Goal: Task Accomplishment & Management: Manage account settings

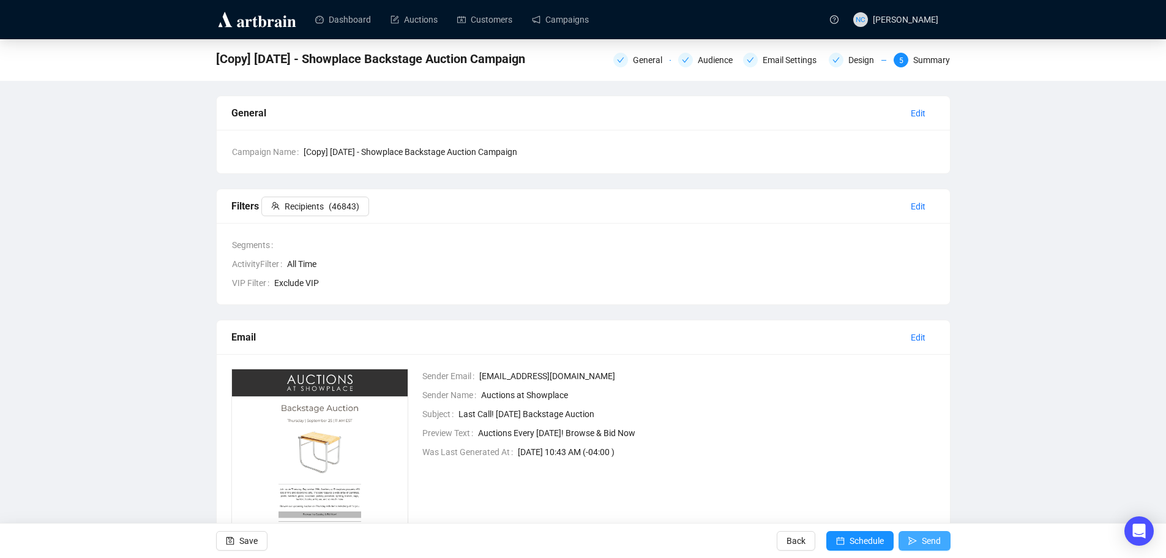
click at [914, 540] on icon "send" at bounding box center [912, 540] width 9 height 9
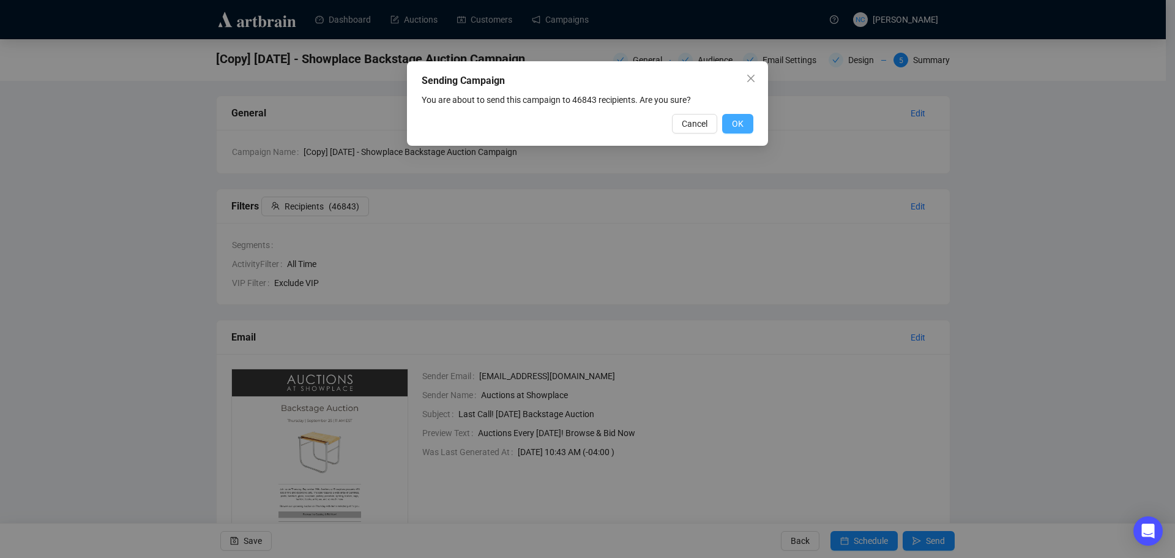
click at [744, 130] on button "OK" at bounding box center [737, 124] width 31 height 20
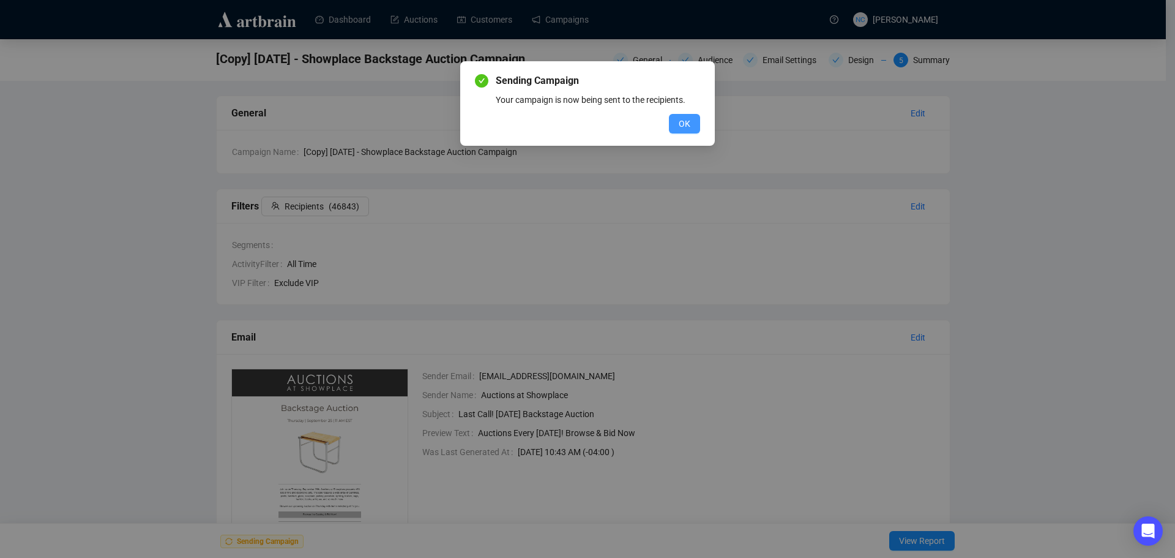
click at [683, 131] on button "OK" at bounding box center [684, 124] width 31 height 20
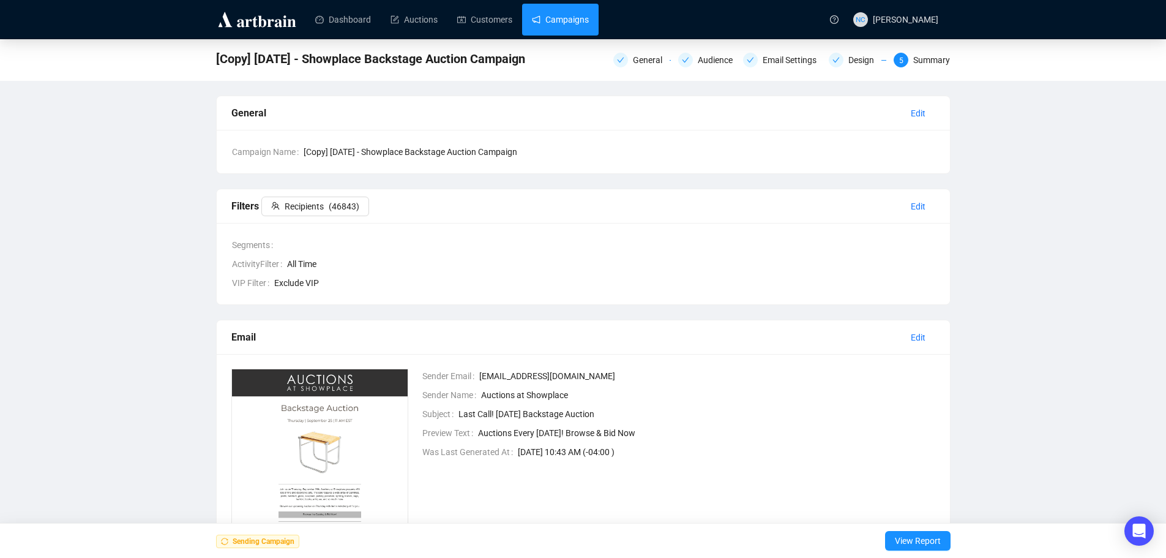
click at [572, 26] on link "Campaigns" at bounding box center [560, 20] width 57 height 32
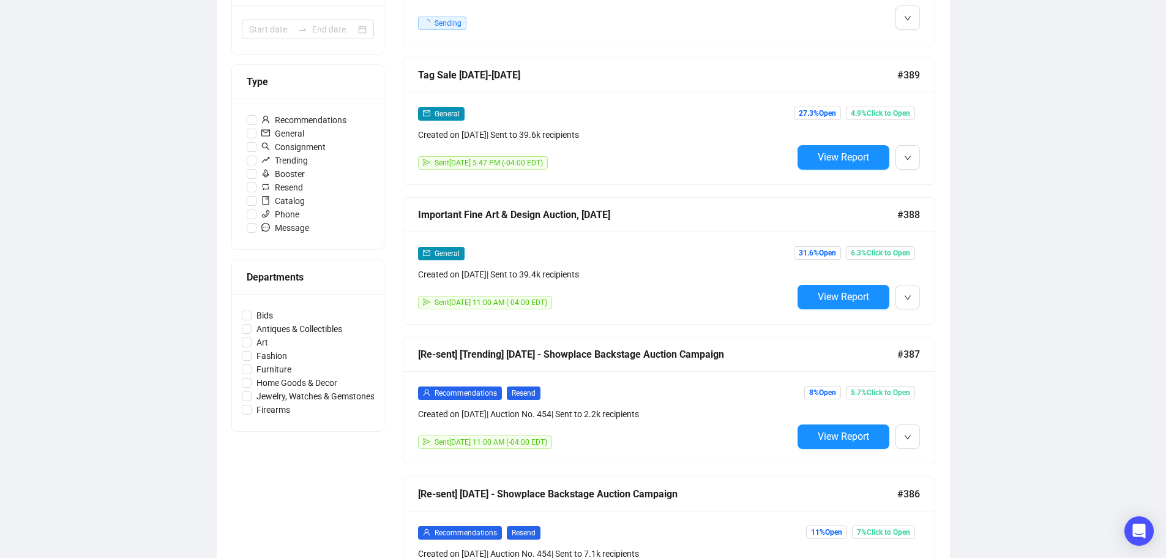
scroll to position [306, 0]
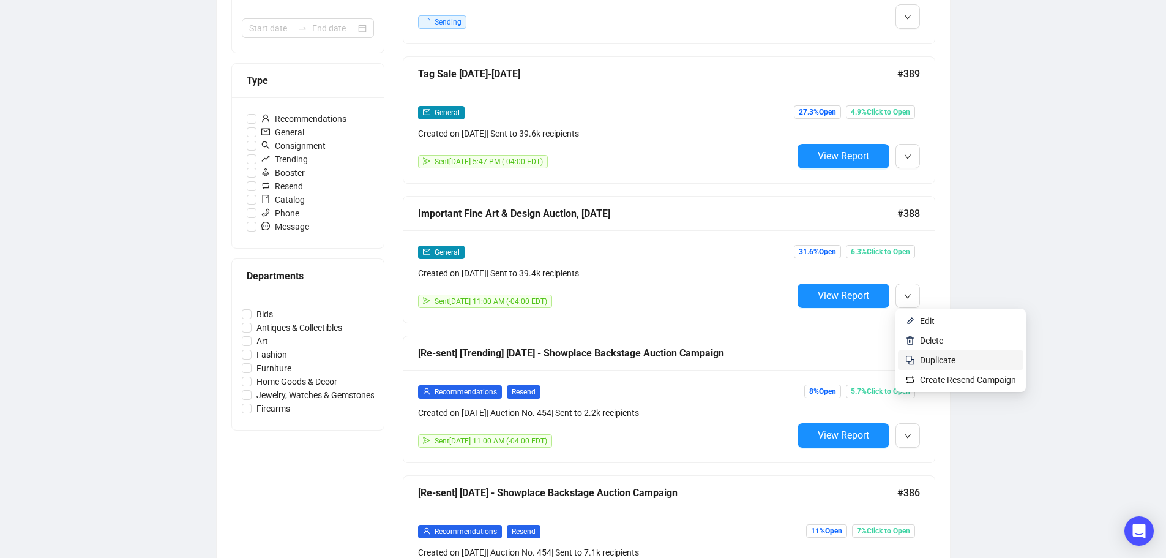
click at [954, 360] on span "Duplicate" at bounding box center [937, 360] width 35 height 10
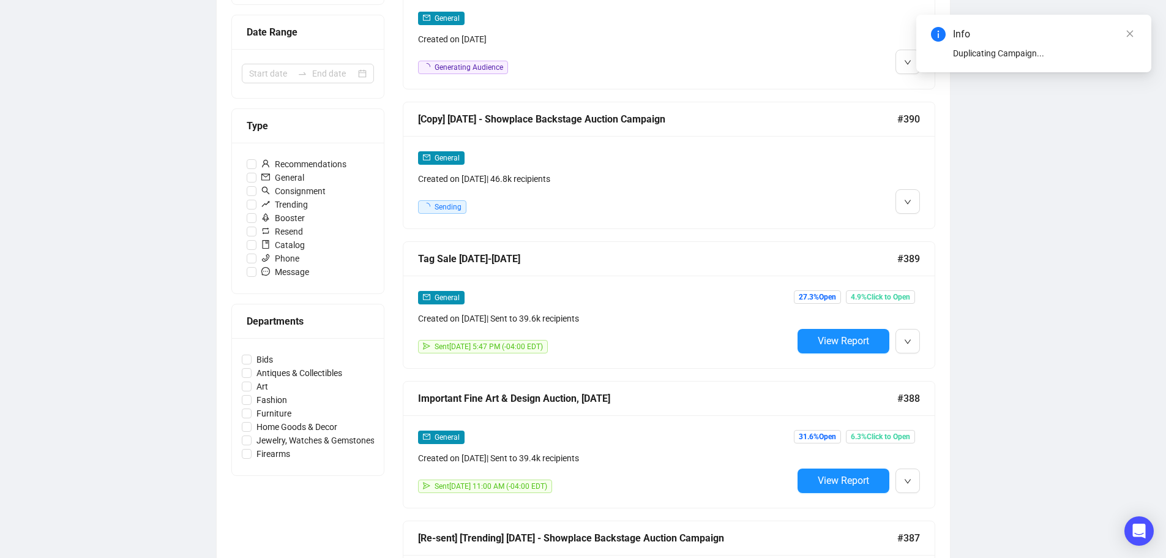
scroll to position [122, 0]
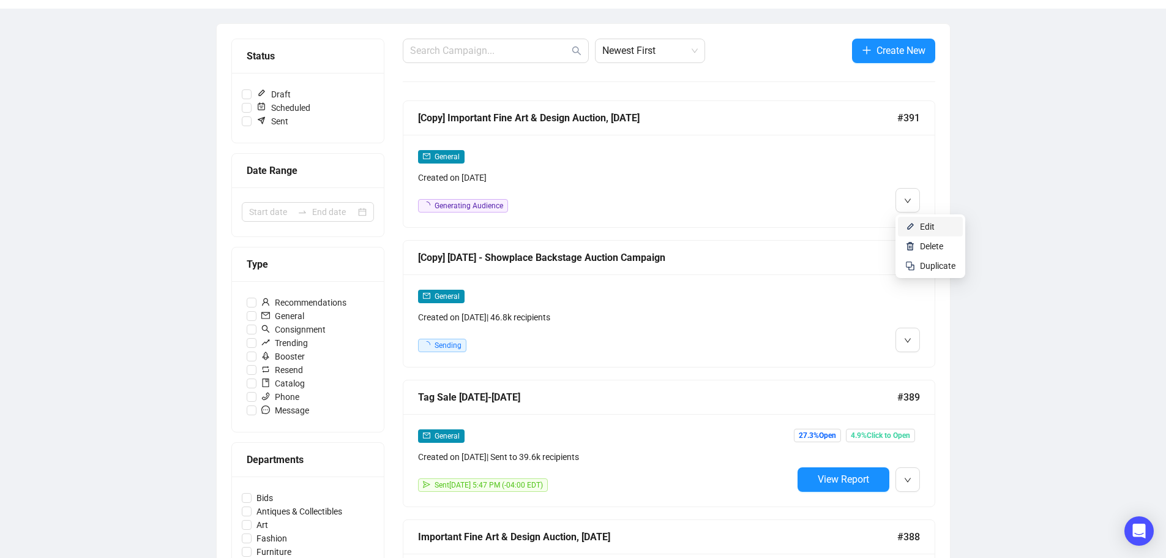
click at [918, 223] on li "Edit" at bounding box center [930, 227] width 65 height 20
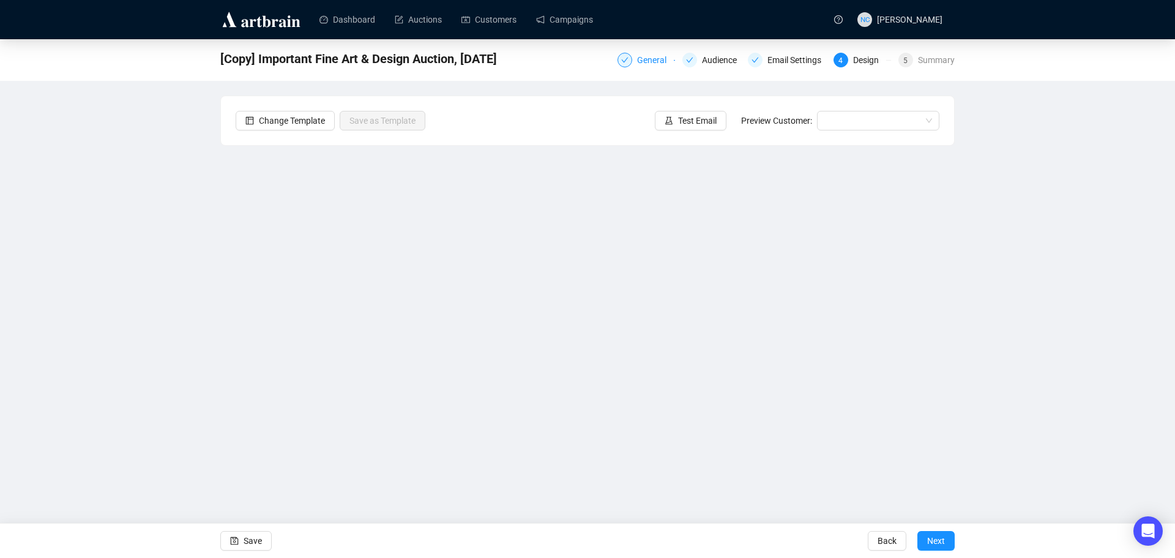
click at [655, 60] on div "General" at bounding box center [655, 60] width 37 height 15
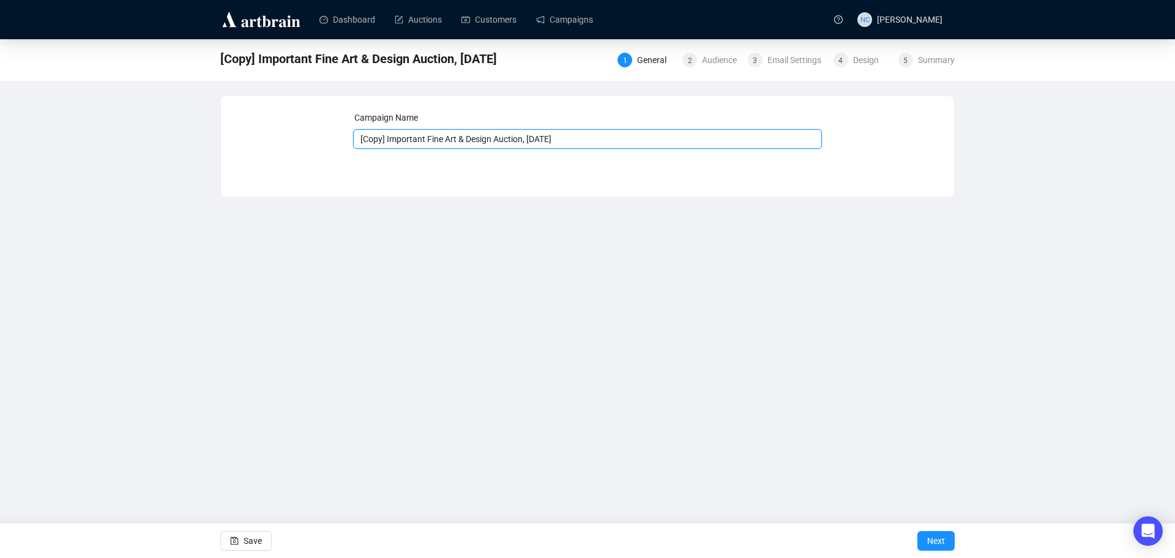
drag, startPoint x: 363, startPoint y: 139, endPoint x: 381, endPoint y: 141, distance: 18.5
click at [381, 141] on input "[Copy] Important Fine Art & Design Auction, [DATE]" at bounding box center [587, 139] width 469 height 20
click at [398, 140] on input "[2nd Announcement] Important Fine Art & Design Auction, [DATE]" at bounding box center [587, 139] width 469 height 20
type input "[2nd Announcement] Important Fine Art & Design Auction, [DATE]"
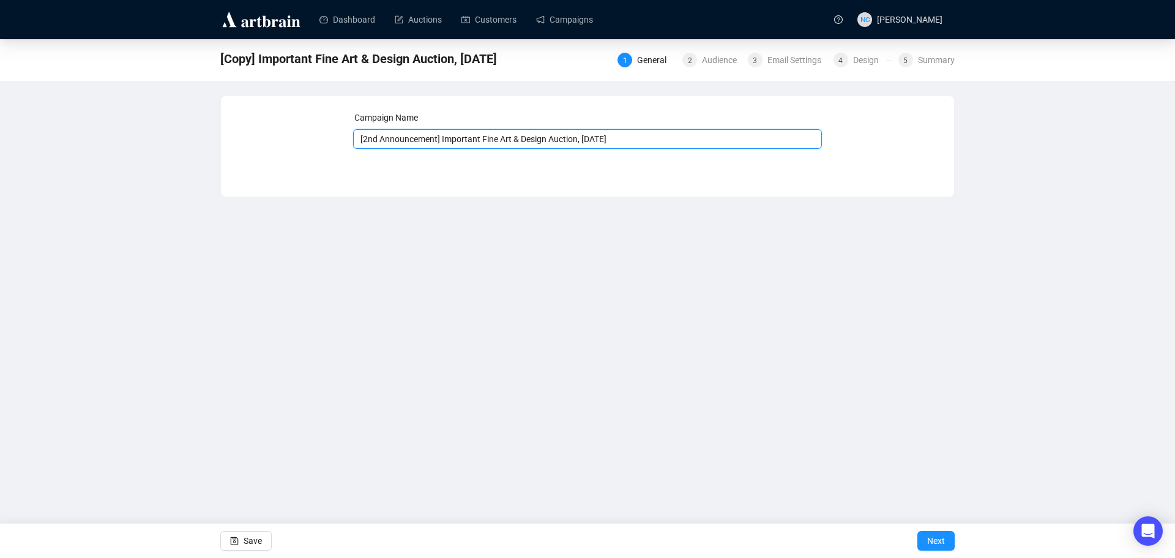
click at [470, 142] on input "[2nd Announcement] Important Fine Art & Design Auction, [DATE]" at bounding box center [587, 139] width 469 height 20
click at [651, 134] on input "[2nd Announcement] Important Fine Art & Design Auction, [DATE]" at bounding box center [587, 139] width 469 height 20
click at [936, 542] on span "Next" at bounding box center [936, 540] width 18 height 34
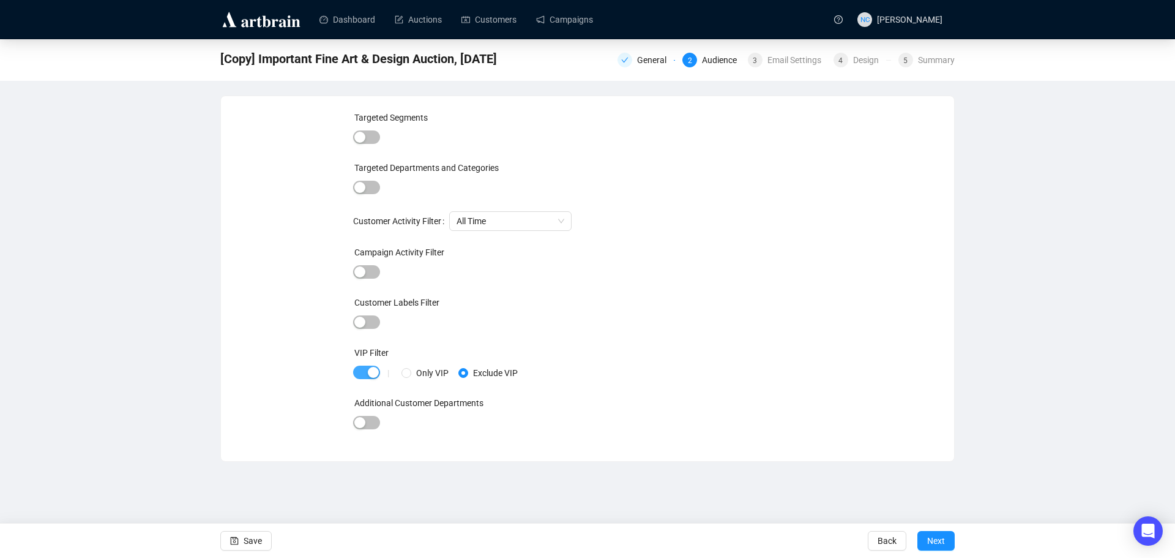
click at [365, 370] on span "button" at bounding box center [366, 371] width 27 height 13
click at [937, 544] on span "Next" at bounding box center [936, 540] width 18 height 34
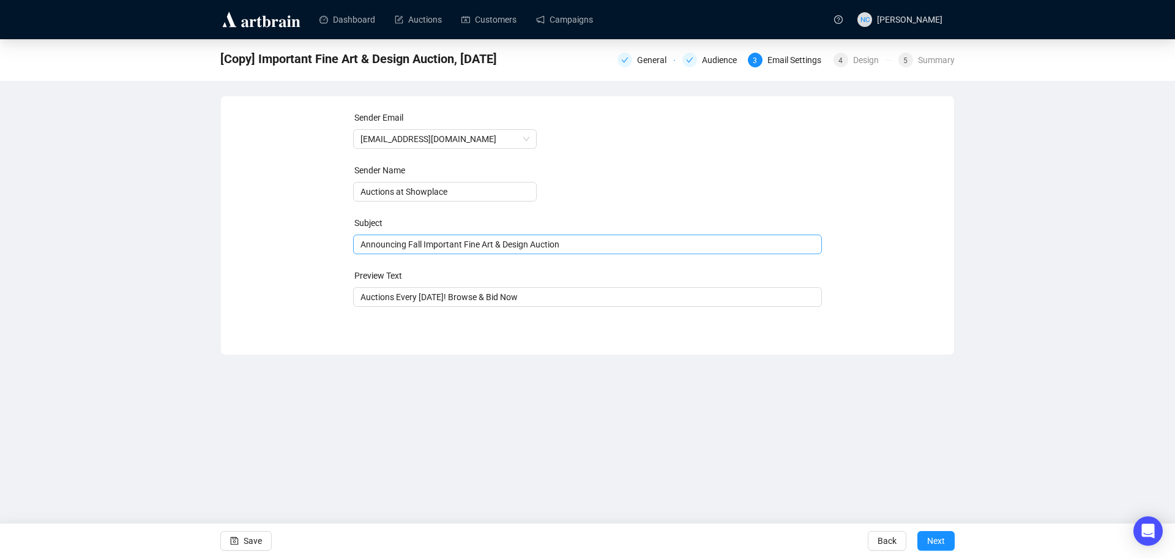
click at [409, 245] on span "Announcing Fall Important Fine Art & Design Auction" at bounding box center [587, 244] width 469 height 10
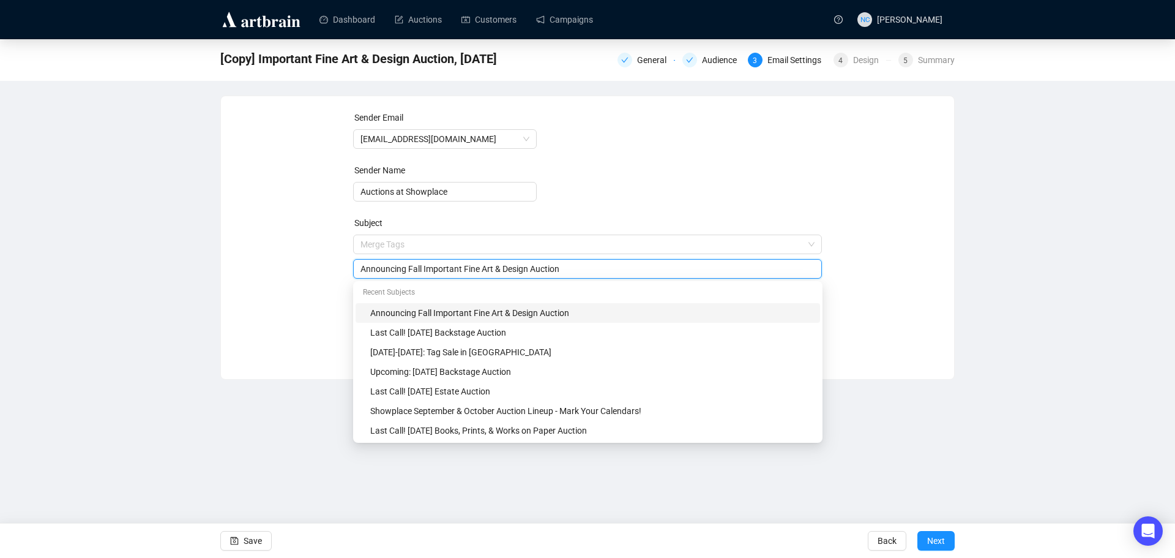
drag, startPoint x: 404, startPoint y: 272, endPoint x: 349, endPoint y: 273, distance: 55.1
click at [349, 273] on div "Sender Email [EMAIL_ADDRESS][DOMAIN_NAME] Sender Name Auctions at Showplace Sub…" at bounding box center [588, 228] width 704 height 235
click at [425, 272] on input "Announcing Fall Important Fine Art & Design Auction" at bounding box center [587, 268] width 455 height 13
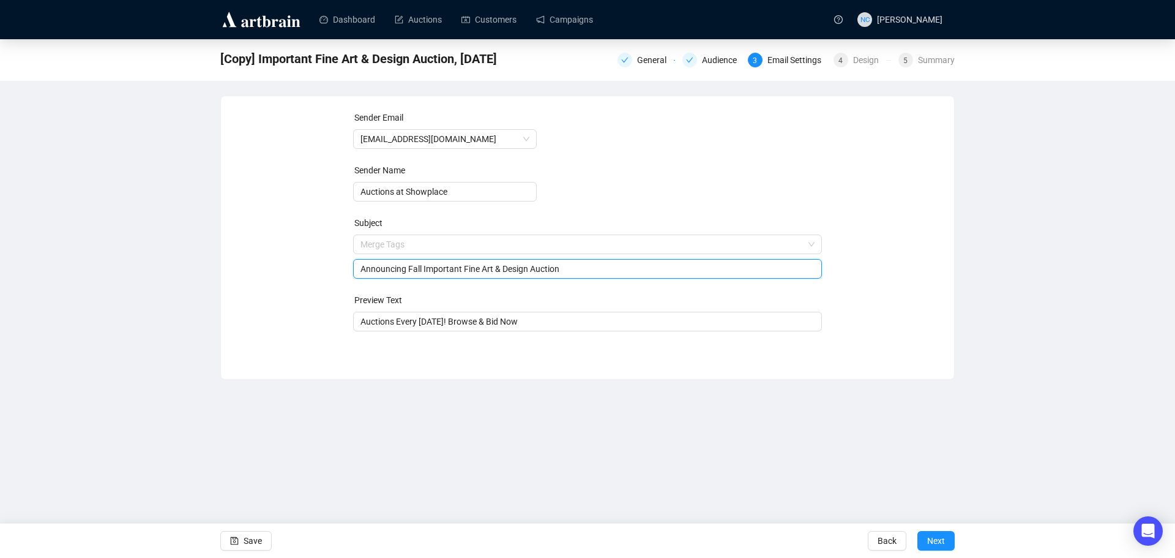
click at [416, 271] on input "Announcing Fall Important Fine Art & Design Auction" at bounding box center [587, 268] width 455 height 13
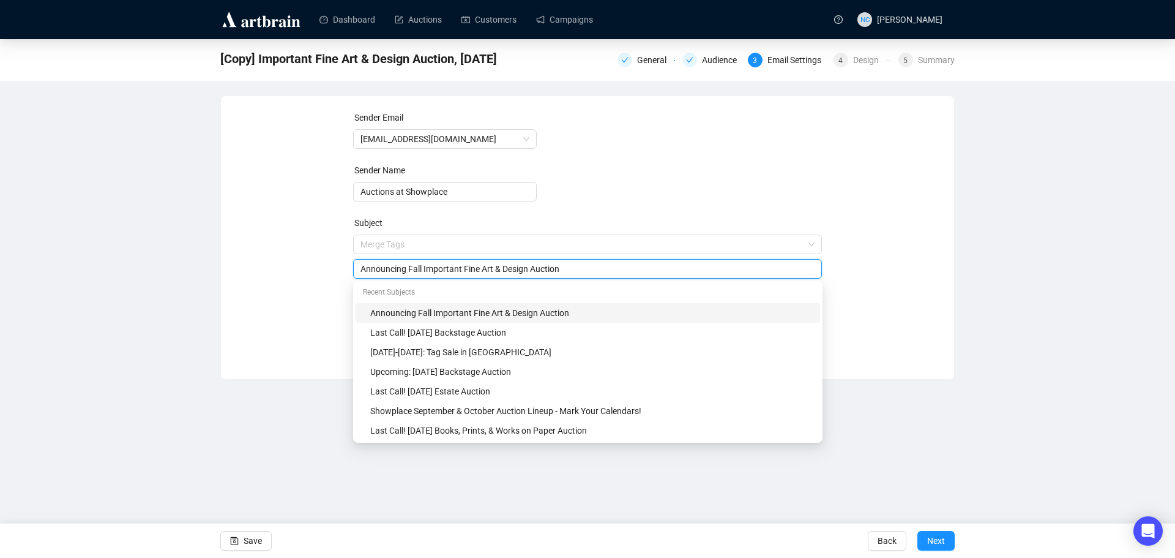
drag, startPoint x: 406, startPoint y: 271, endPoint x: 353, endPoint y: 270, distance: 53.3
click at [353, 270] on div "Announcing Fall Important Fine Art & Design Auction" at bounding box center [587, 269] width 469 height 20
click at [445, 269] on input "Proud to Present Showplace Fall Important Fine Art & Design Auction" at bounding box center [587, 268] width 455 height 13
click at [876, 281] on div "Sender Email [EMAIL_ADDRESS][DOMAIN_NAME] Sender Name Auctions at Showplace Sub…" at bounding box center [588, 228] width 704 height 235
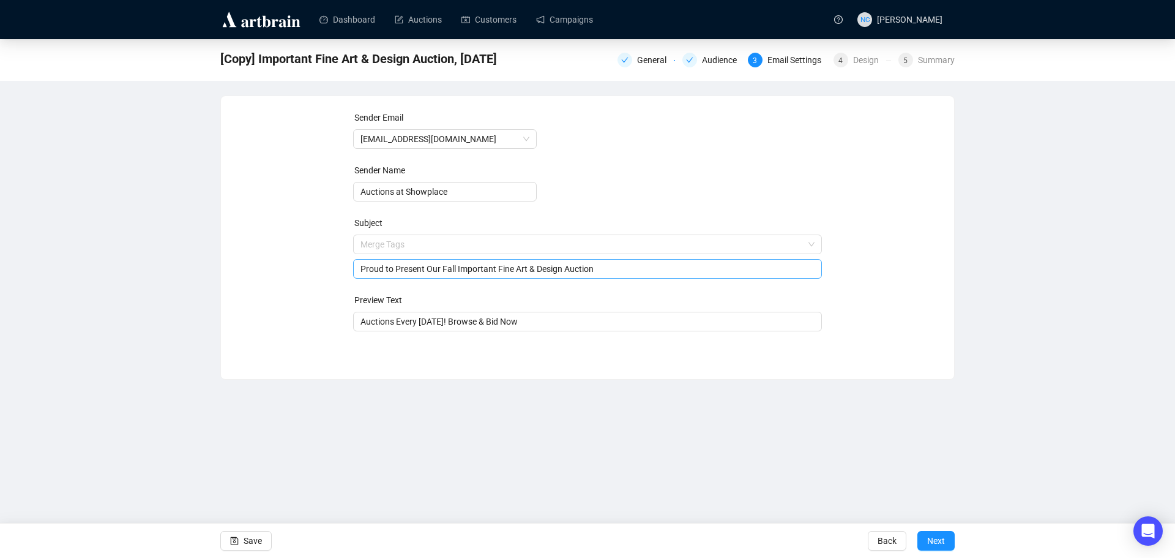
click at [593, 273] on input "Proud to Present Our Fall Important Fine Art & Design Auction" at bounding box center [587, 268] width 455 height 13
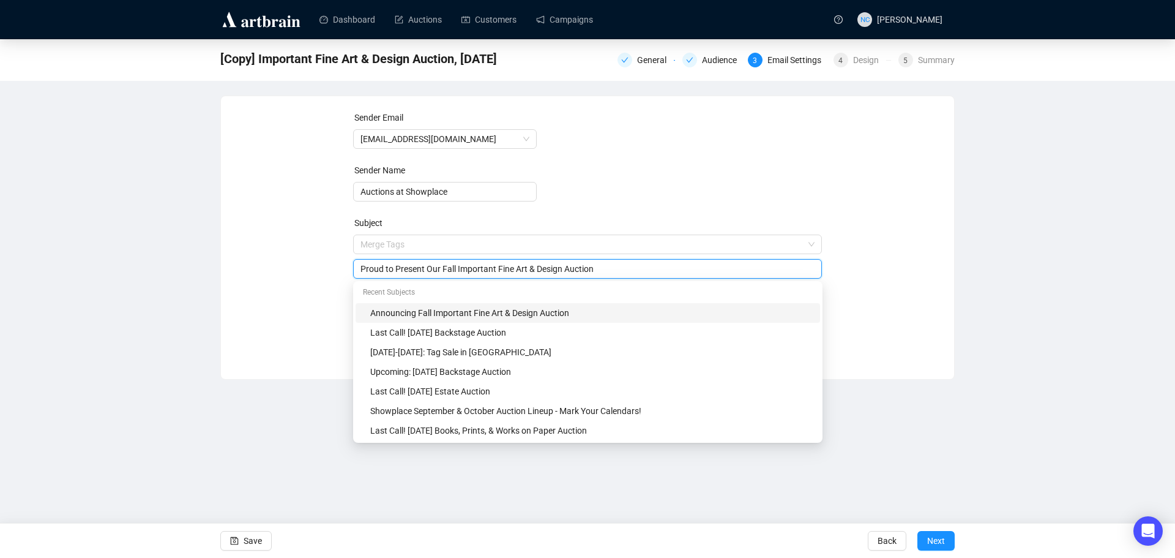
click at [567, 313] on div "Announcing Fall Important Fine Art & Design Auction" at bounding box center [591, 312] width 443 height 13
drag, startPoint x: 406, startPoint y: 267, endPoint x: 359, endPoint y: 267, distance: 47.1
click at [359, 267] on div "Announcing Fall Important Fine Art & Design Auction" at bounding box center [587, 269] width 469 height 20
drag, startPoint x: 405, startPoint y: 268, endPoint x: 343, endPoint y: 267, distance: 61.8
click at [343, 267] on div "Sender Email [EMAIL_ADDRESS][DOMAIN_NAME] Sender Name Auctions at Showplace Sub…" at bounding box center [588, 228] width 704 height 235
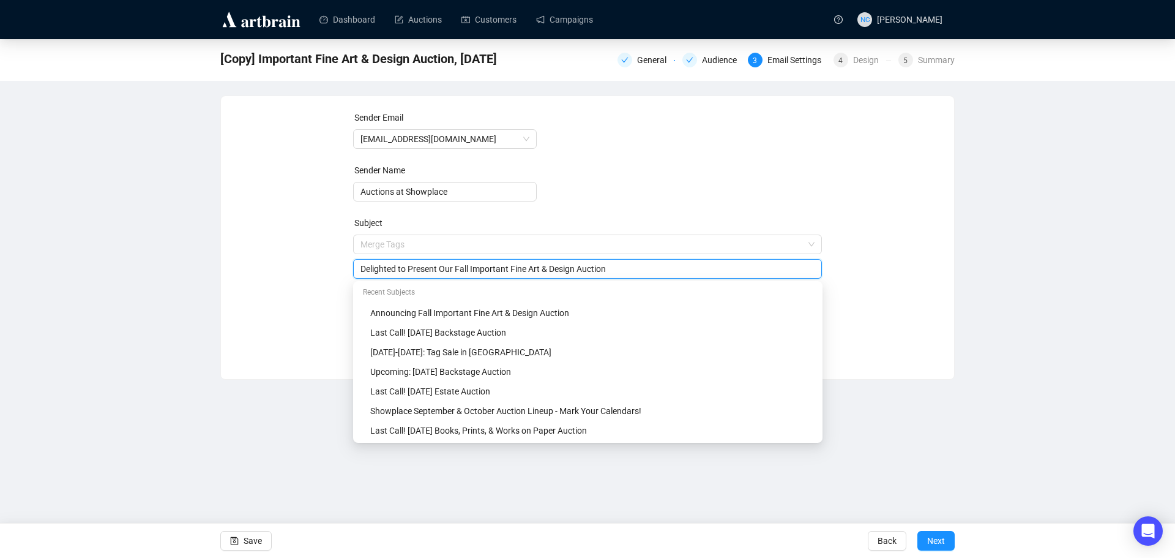
click at [834, 230] on div "Sender Email [EMAIL_ADDRESS][DOMAIN_NAME] Sender Name Auctions at Showplace Sub…" at bounding box center [588, 228] width 704 height 235
drag, startPoint x: 411, startPoint y: 270, endPoint x: 358, endPoint y: 269, distance: 52.6
click at [358, 269] on div "Delighted to Present Our Fall Important Fine Art & Design Auction" at bounding box center [587, 269] width 469 height 20
click at [407, 273] on input "Presenting Our Fall Important Fine Art & Design Auction" at bounding box center [587, 268] width 455 height 13
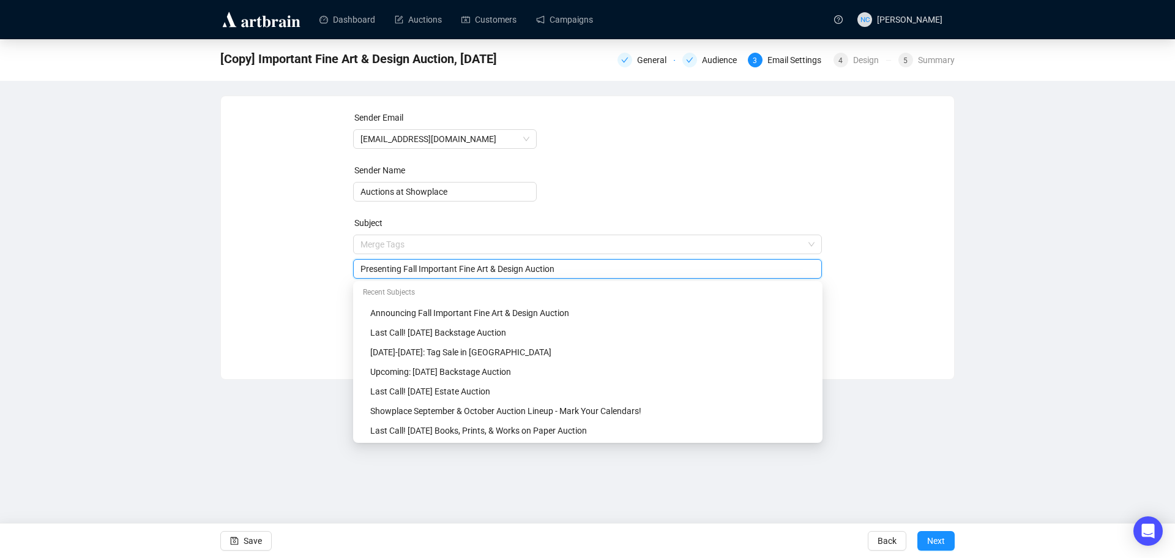
click at [578, 271] on input "Presenting Fall Important Fine Art & Design Auction" at bounding box center [587, 268] width 455 height 13
type input "Presenting Fall Important Fine Art & Design Auction"
click at [866, 269] on div "Sender Email [EMAIL_ADDRESS][DOMAIN_NAME] Sender Name Auctions at Showplace Sub…" at bounding box center [588, 228] width 704 height 235
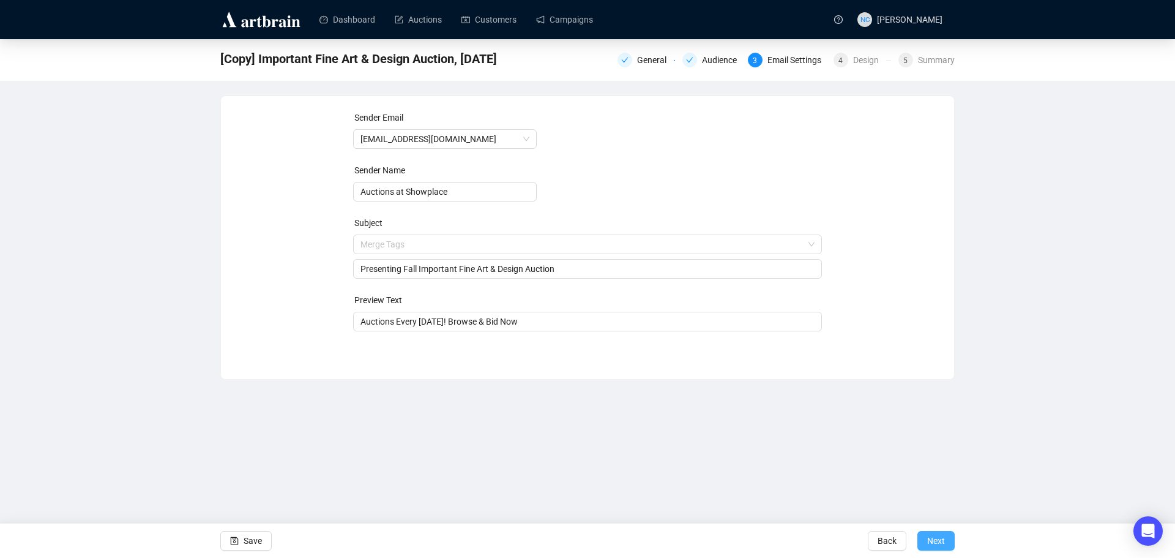
click at [933, 537] on span "Next" at bounding box center [936, 540] width 18 height 34
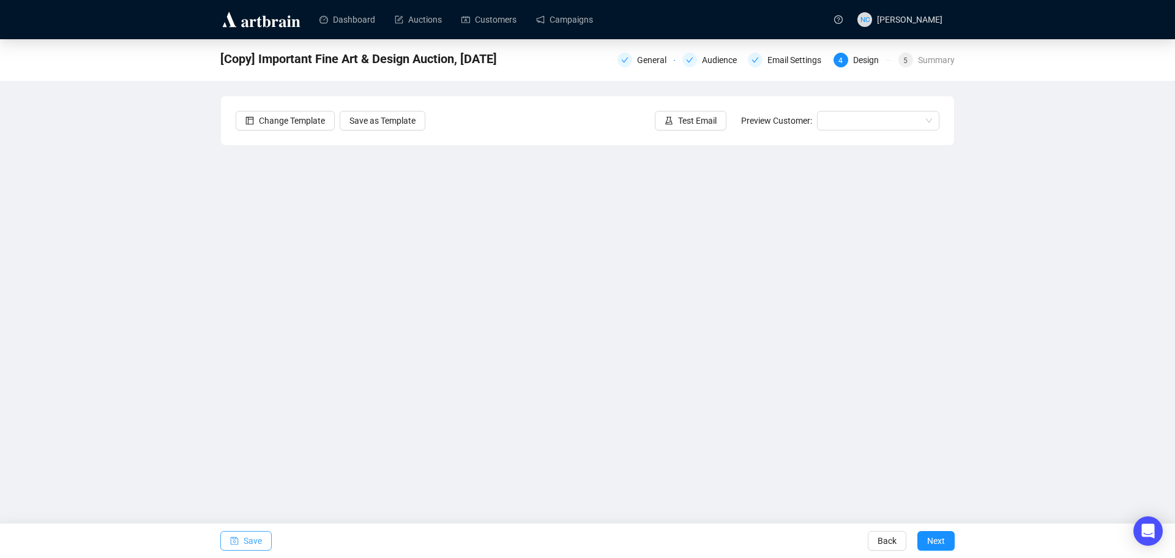
click at [254, 537] on span "Save" at bounding box center [253, 540] width 18 height 34
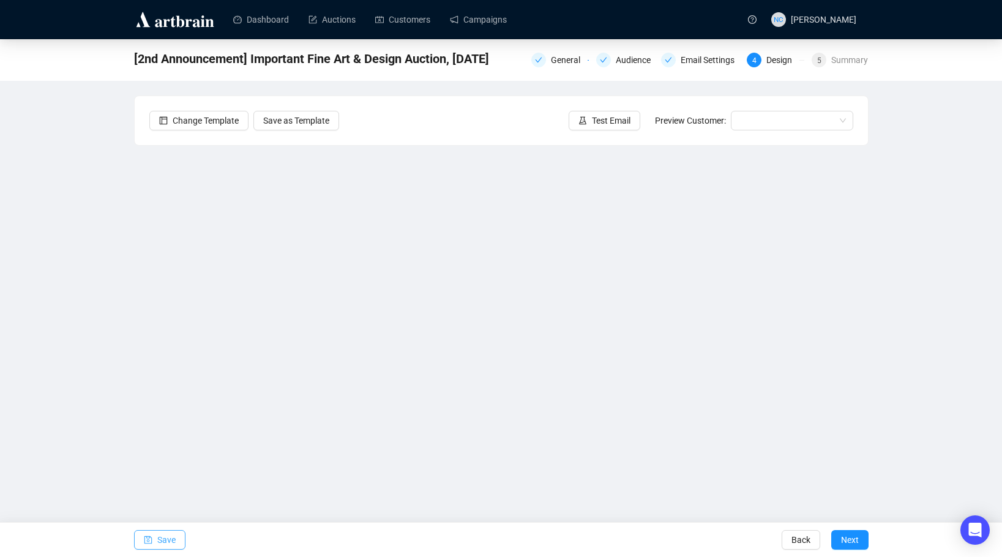
click at [157, 537] on span "Save" at bounding box center [166, 540] width 18 height 34
click at [170, 539] on span "Save" at bounding box center [166, 540] width 18 height 34
click at [602, 121] on span "Test Email" at bounding box center [611, 120] width 39 height 13
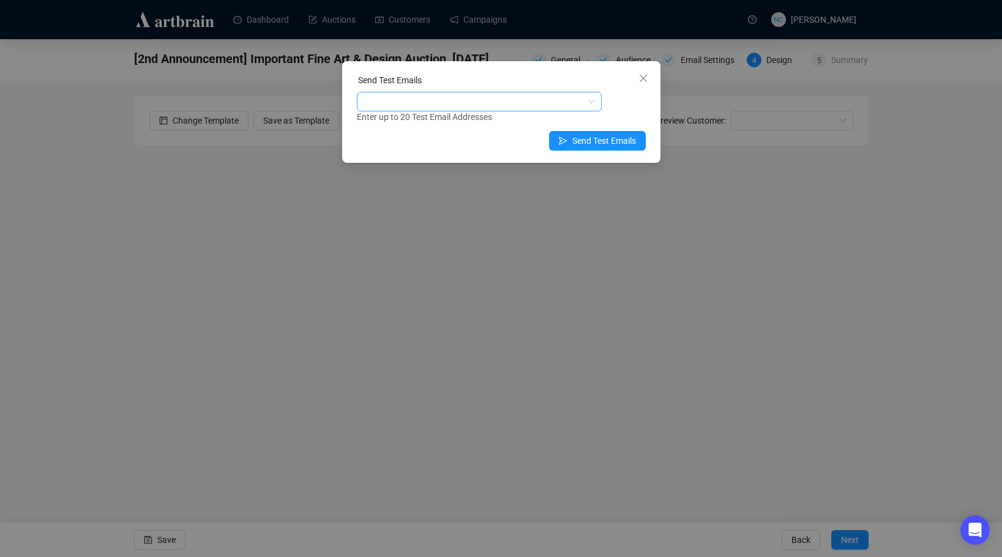
click at [530, 104] on div at bounding box center [472, 101] width 227 height 17
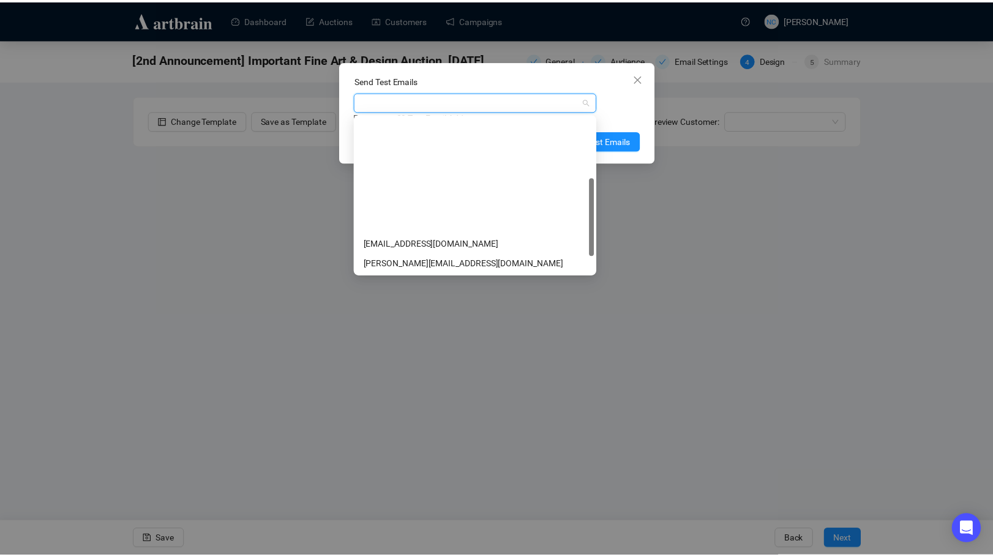
scroll to position [157, 0]
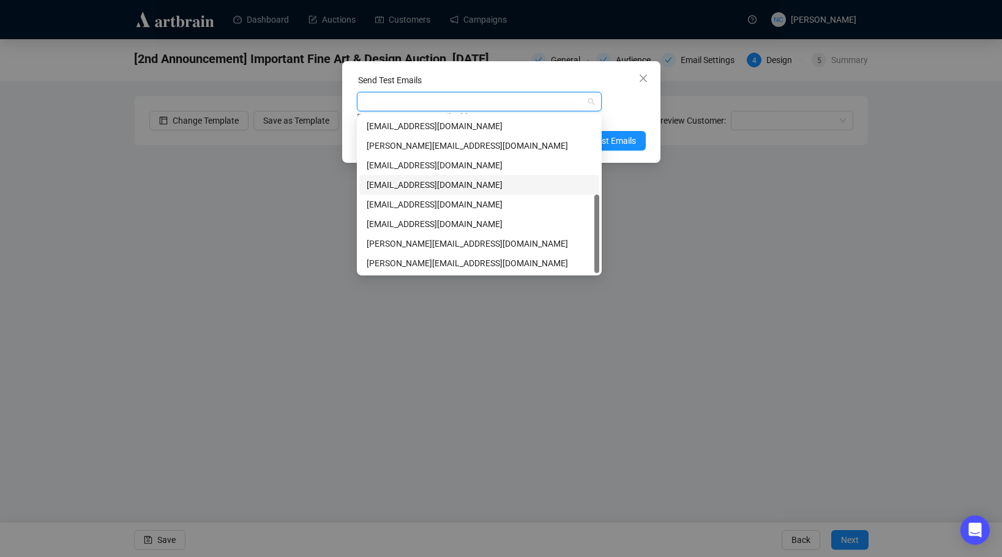
click at [477, 185] on div "[EMAIL_ADDRESS][DOMAIN_NAME]" at bounding box center [479, 184] width 225 height 13
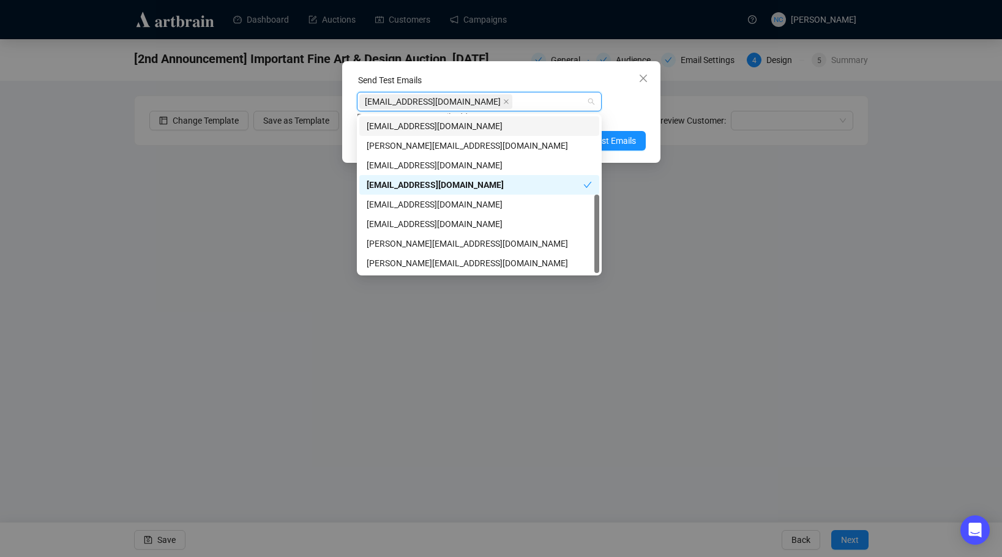
click at [621, 106] on div "[EMAIL_ADDRESS][DOMAIN_NAME] Enter up to 20 Test Email Addresses" at bounding box center [501, 108] width 289 height 32
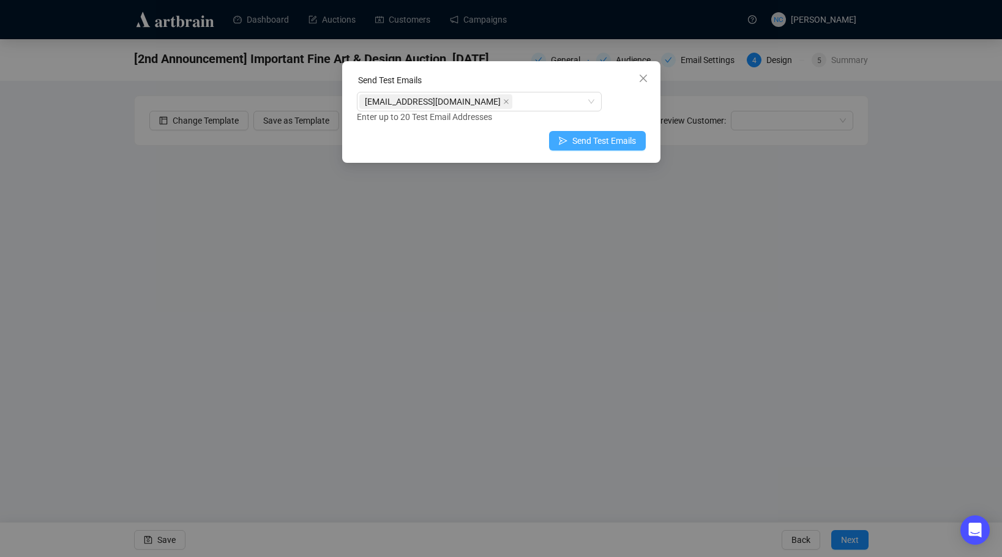
click at [612, 140] on span "Send Test Emails" at bounding box center [604, 140] width 64 height 13
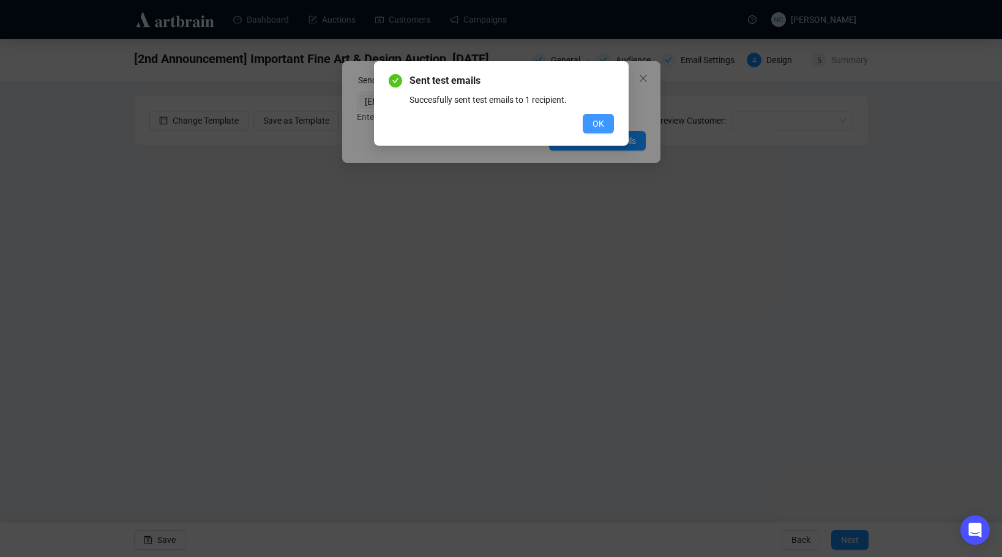
click at [587, 126] on button "OK" at bounding box center [598, 124] width 31 height 20
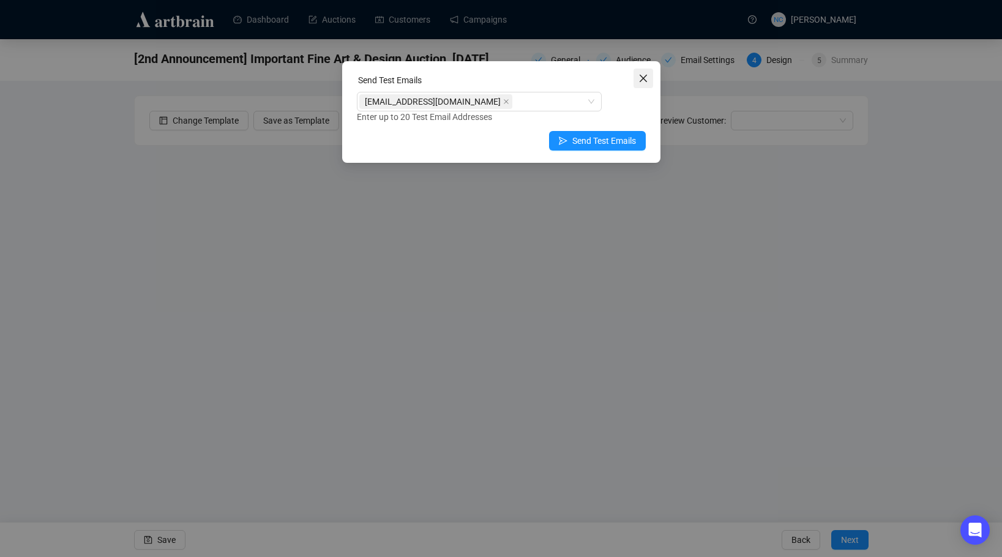
click at [638, 86] on button "Close" at bounding box center [643, 79] width 20 height 20
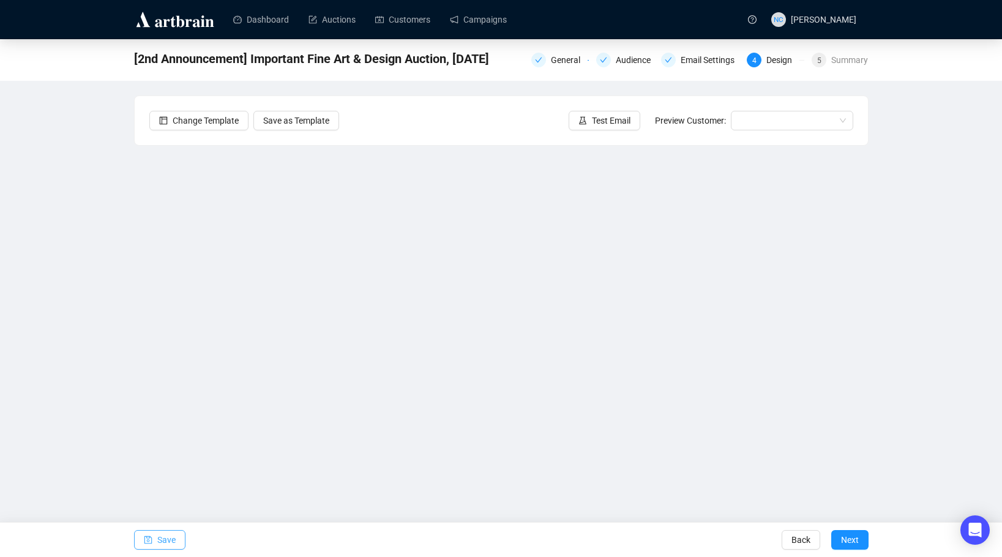
click at [163, 539] on span "Save" at bounding box center [166, 540] width 18 height 34
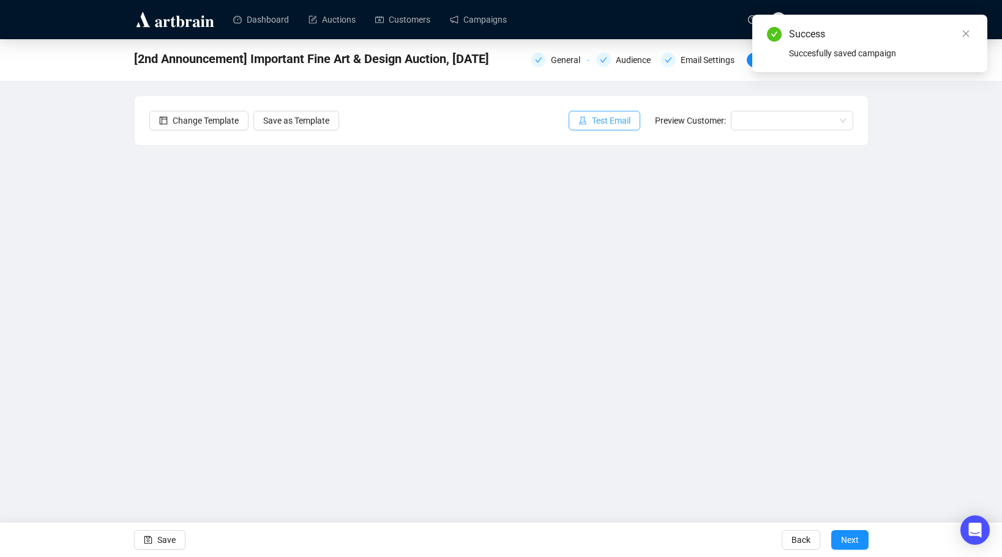
click at [605, 122] on span "Test Email" at bounding box center [611, 120] width 39 height 13
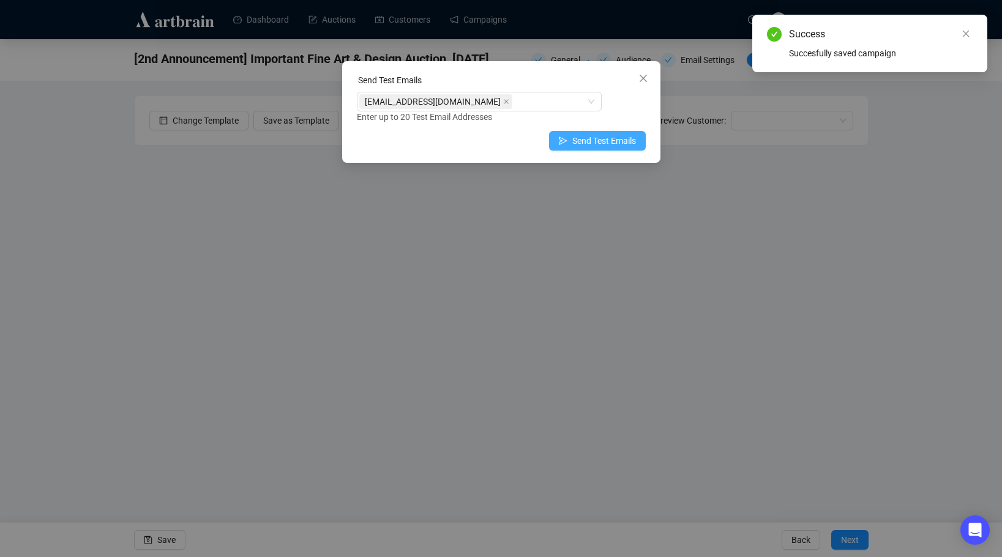
click at [585, 144] on span "Send Test Emails" at bounding box center [604, 140] width 64 height 13
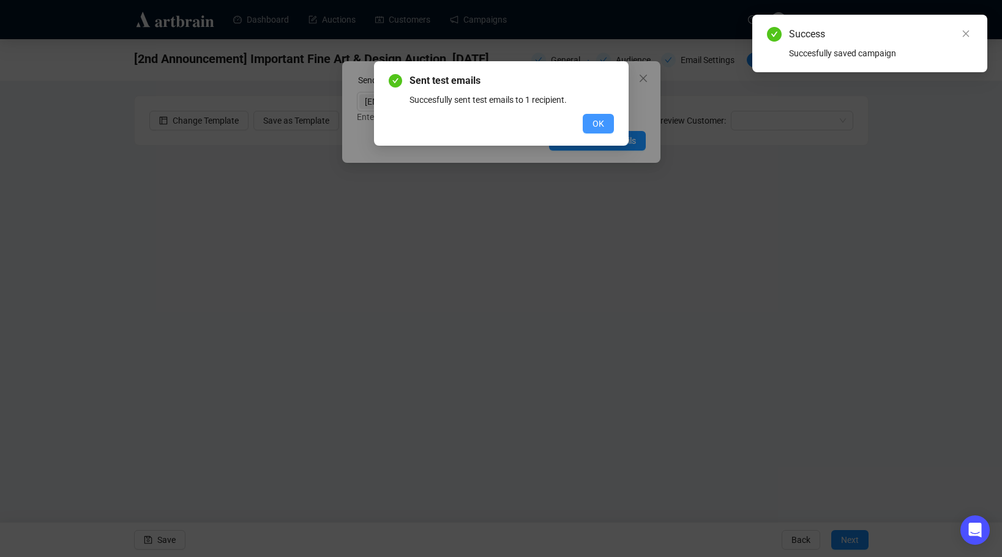
click at [592, 122] on span "OK" at bounding box center [598, 123] width 12 height 13
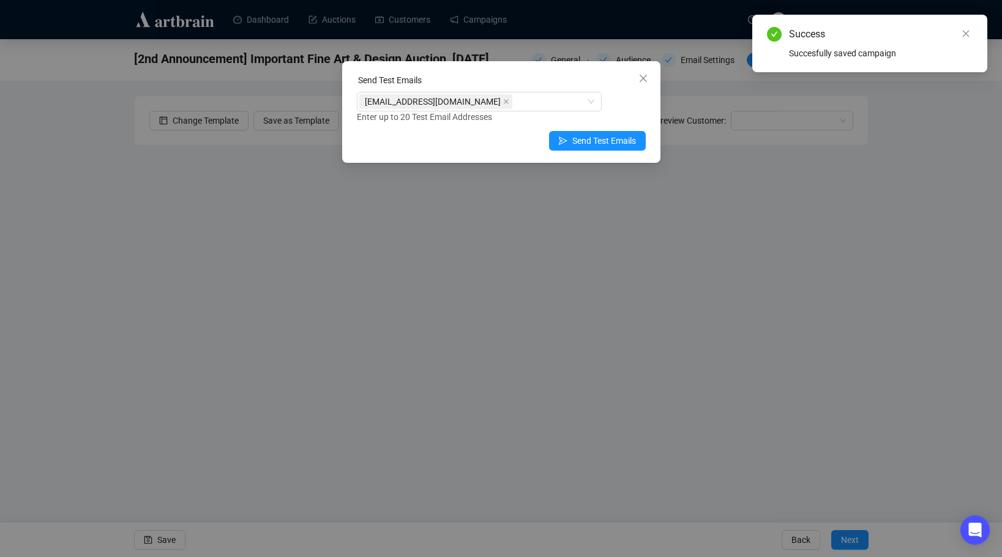
drag, startPoint x: 649, startPoint y: 81, endPoint x: 516, endPoint y: 111, distance: 136.0
click at [648, 81] on span "Close" at bounding box center [643, 78] width 20 height 10
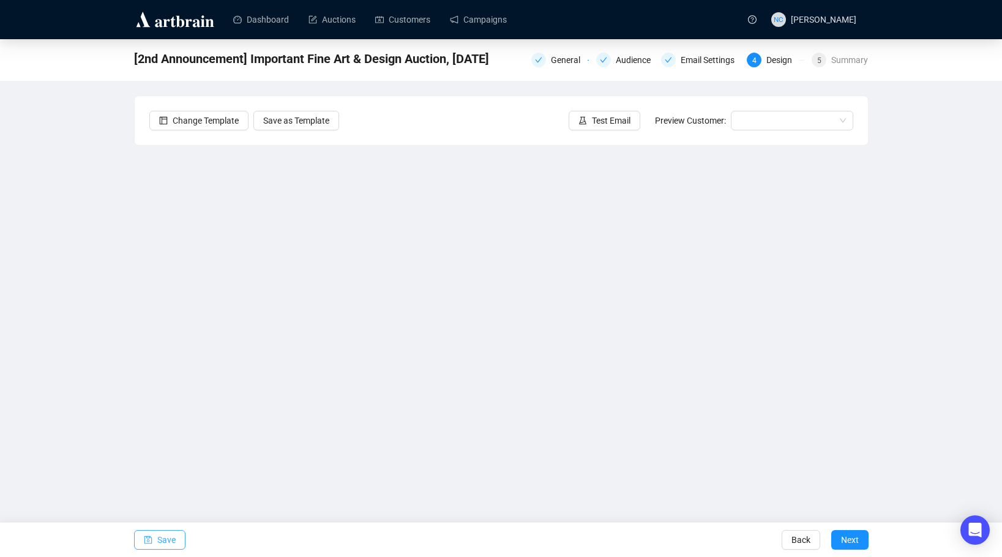
click at [163, 540] on span "Save" at bounding box center [166, 540] width 18 height 34
click at [604, 121] on span "Test Email" at bounding box center [611, 120] width 39 height 13
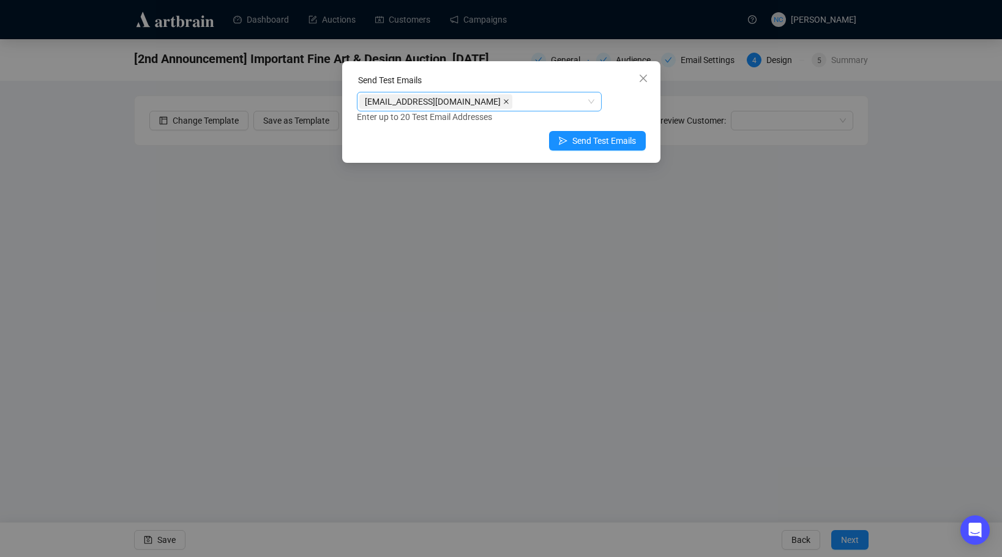
click at [504, 102] on icon "close" at bounding box center [506, 101] width 5 height 5
click at [476, 102] on div at bounding box center [472, 101] width 227 height 17
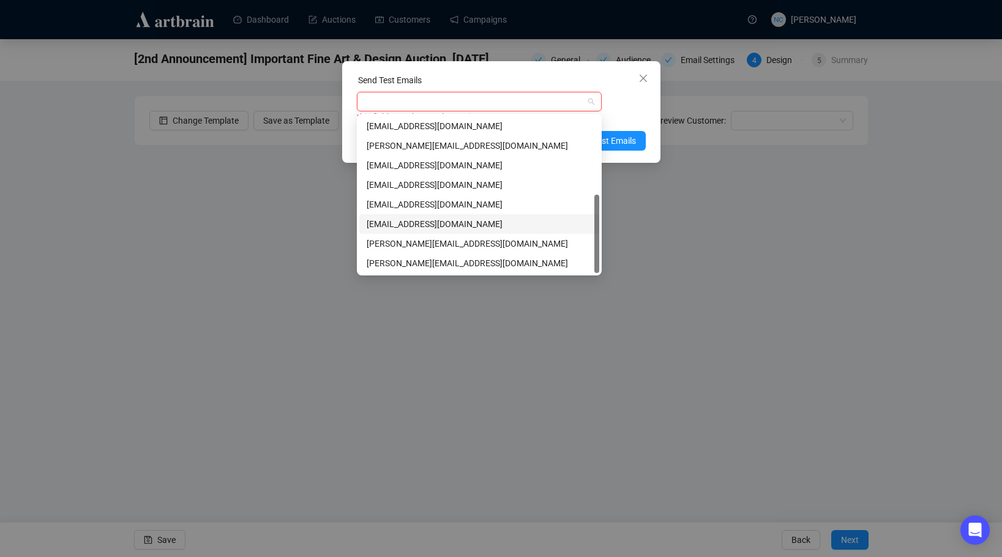
click at [471, 219] on div "[EMAIL_ADDRESS][DOMAIN_NAME]" at bounding box center [479, 223] width 225 height 13
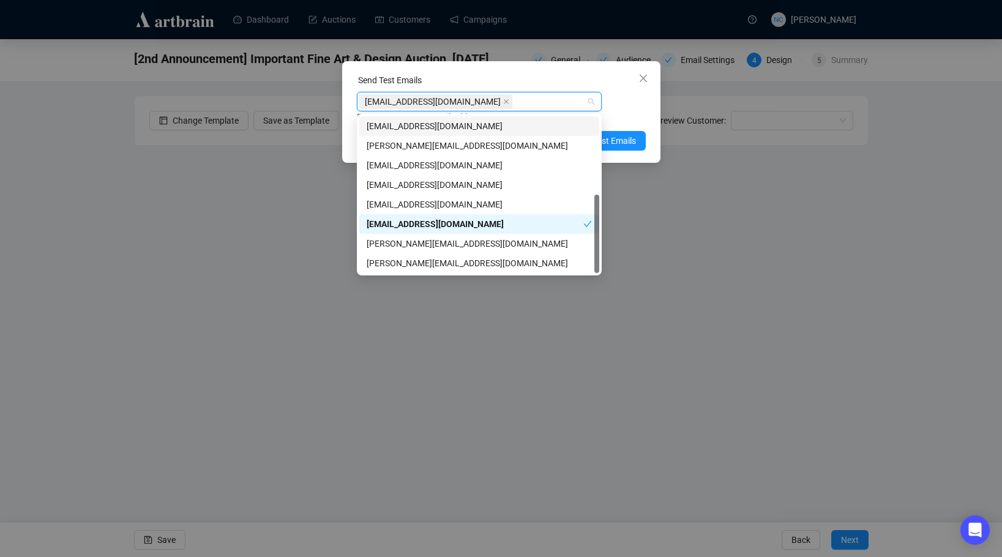
click at [518, 73] on div "Send Test Emails" at bounding box center [501, 82] width 289 height 18
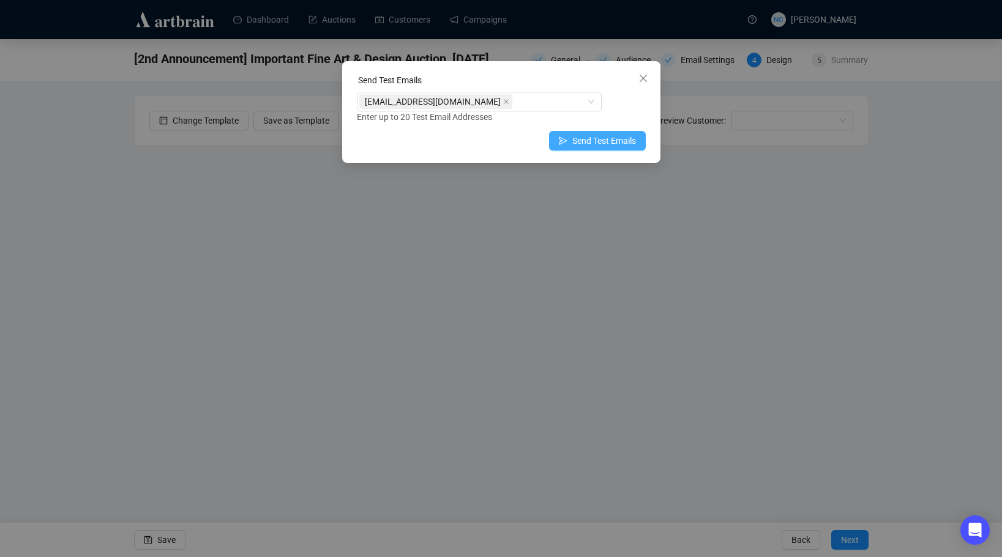
click at [590, 144] on span "Send Test Emails" at bounding box center [604, 140] width 64 height 13
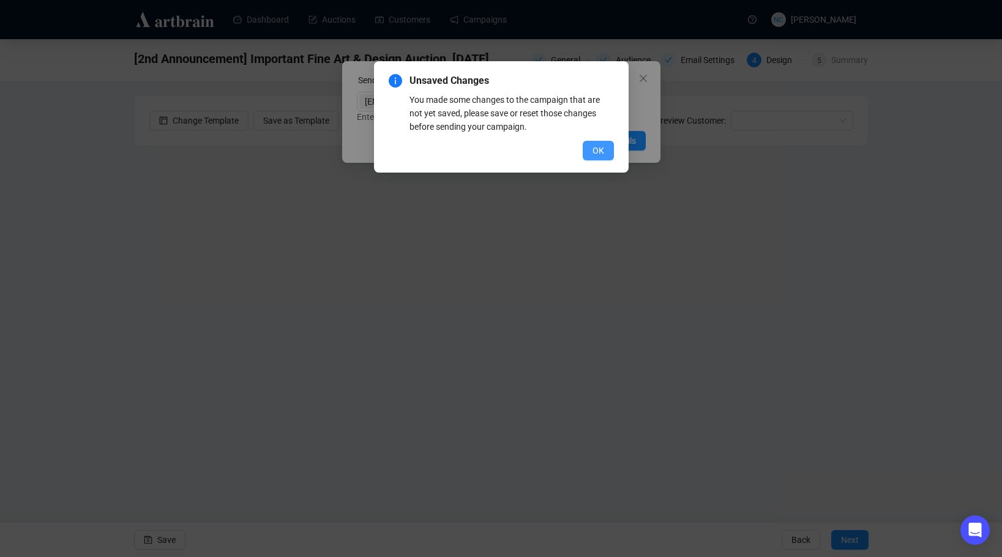
click at [592, 148] on span "OK" at bounding box center [598, 150] width 12 height 13
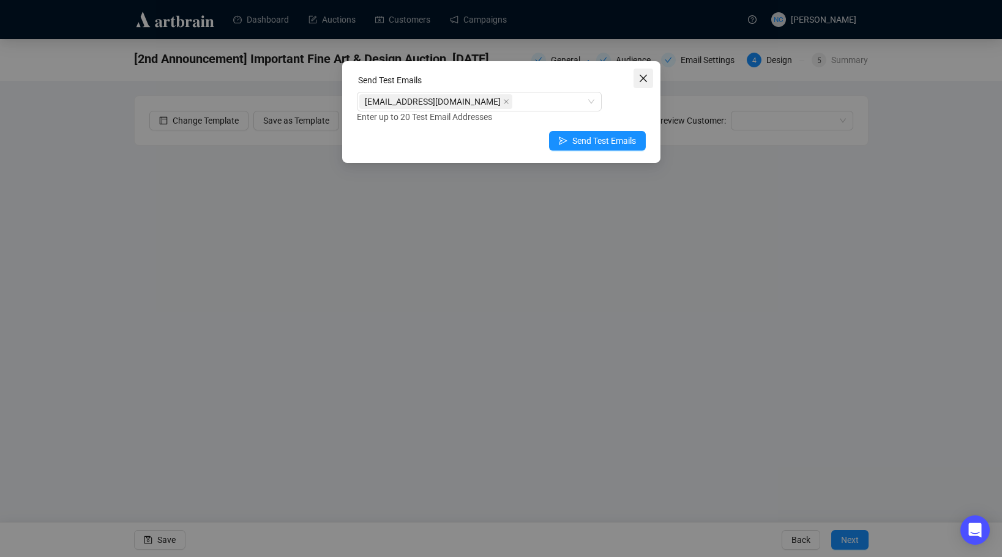
click at [638, 77] on icon "close" at bounding box center [643, 78] width 10 height 10
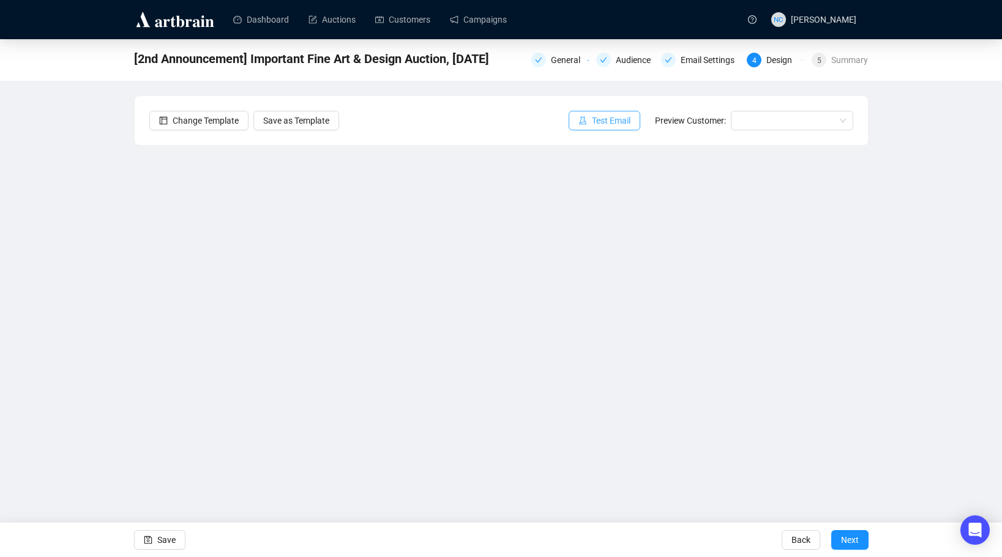
click at [597, 121] on span "Test Email" at bounding box center [611, 120] width 39 height 13
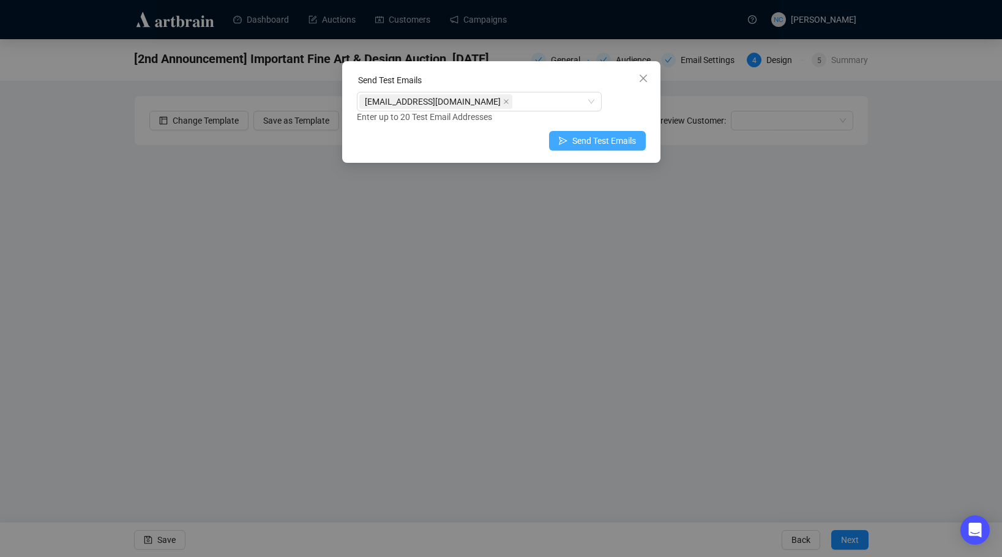
click at [619, 138] on span "Send Test Emails" at bounding box center [604, 140] width 64 height 13
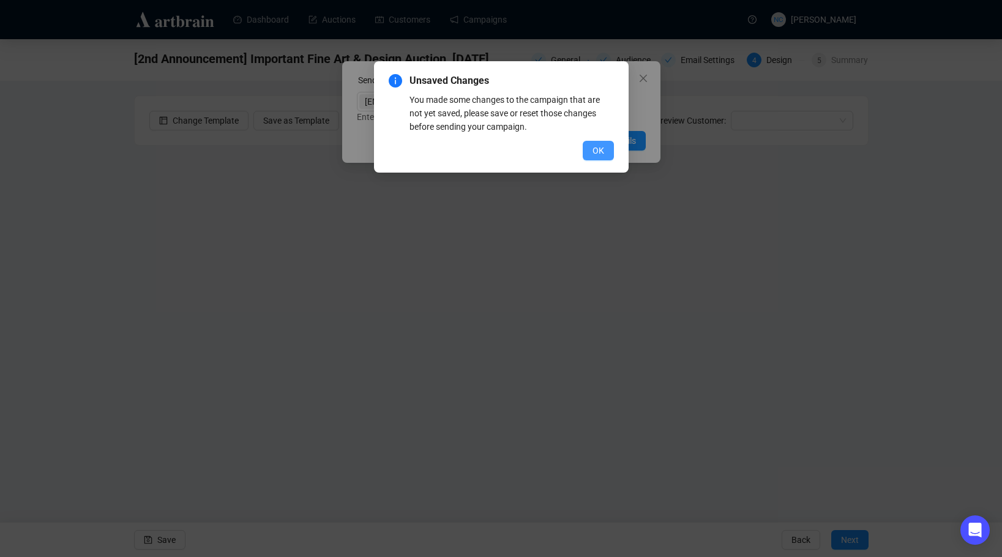
click at [601, 148] on span "OK" at bounding box center [598, 150] width 12 height 13
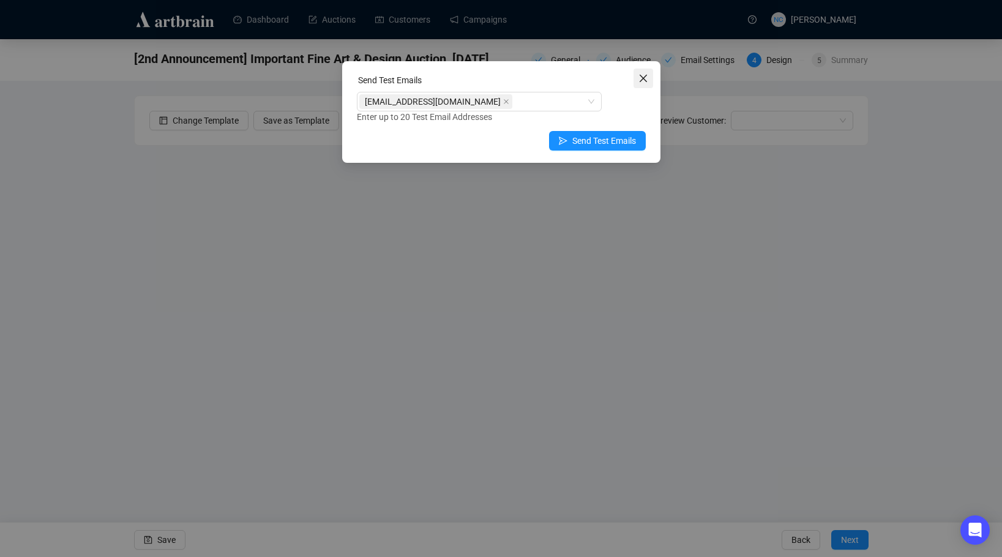
click at [641, 73] on button "Close" at bounding box center [643, 79] width 20 height 20
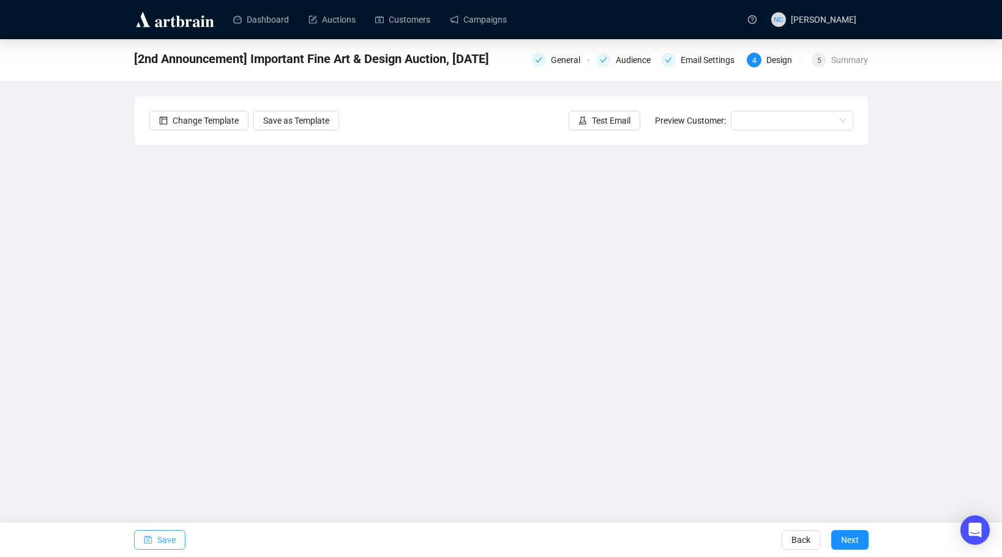
click at [170, 538] on span "Save" at bounding box center [166, 540] width 18 height 34
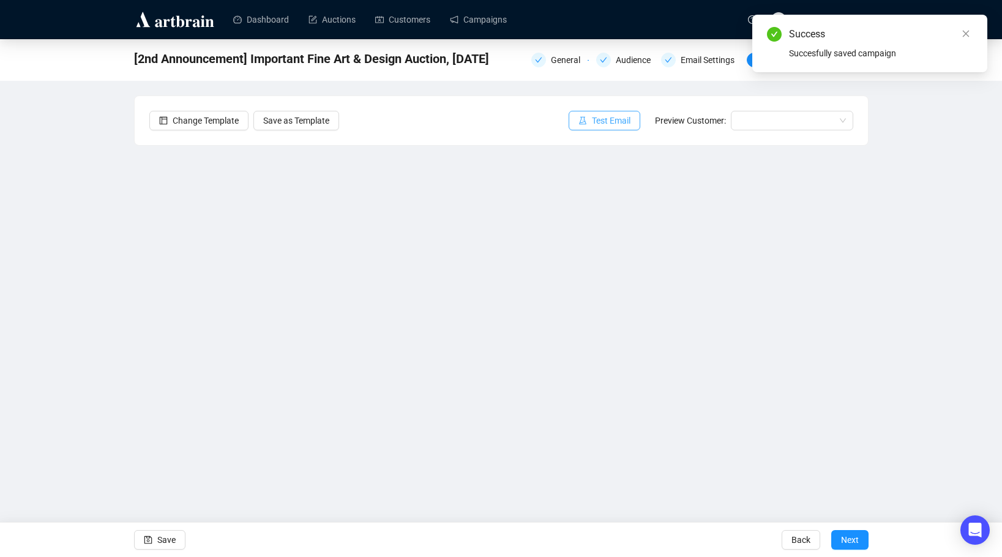
click at [607, 116] on span "Test Email" at bounding box center [611, 120] width 39 height 13
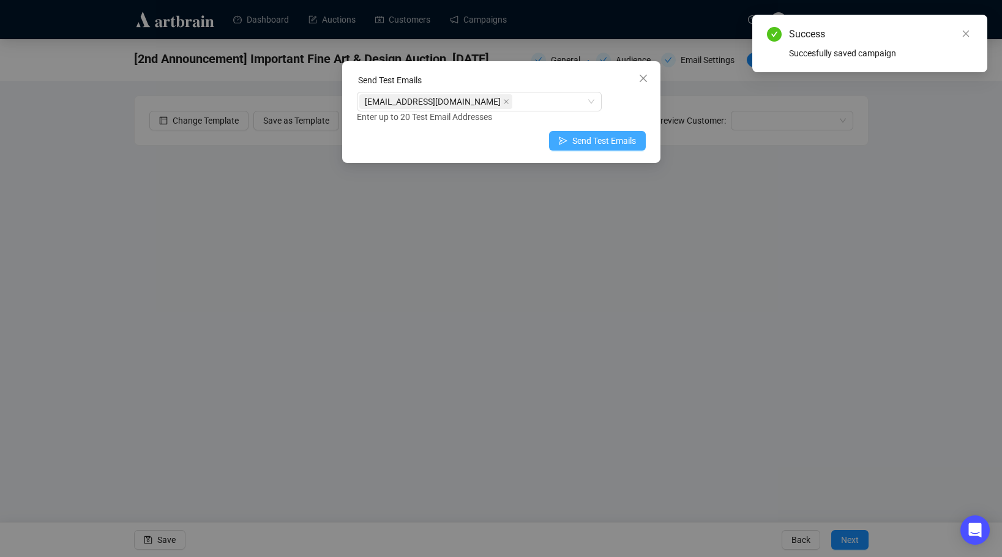
click at [583, 135] on span "Send Test Emails" at bounding box center [604, 140] width 64 height 13
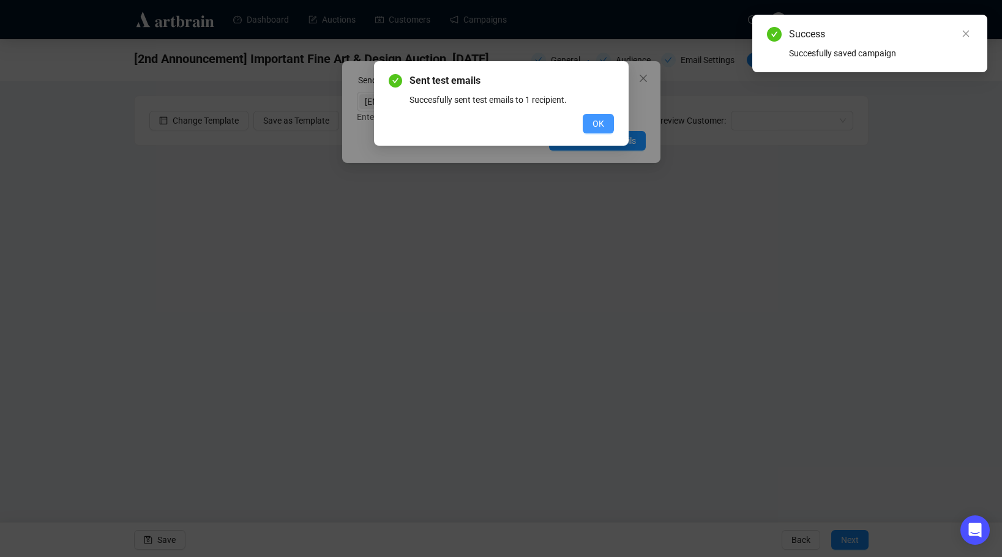
click at [594, 128] on span "OK" at bounding box center [598, 123] width 12 height 13
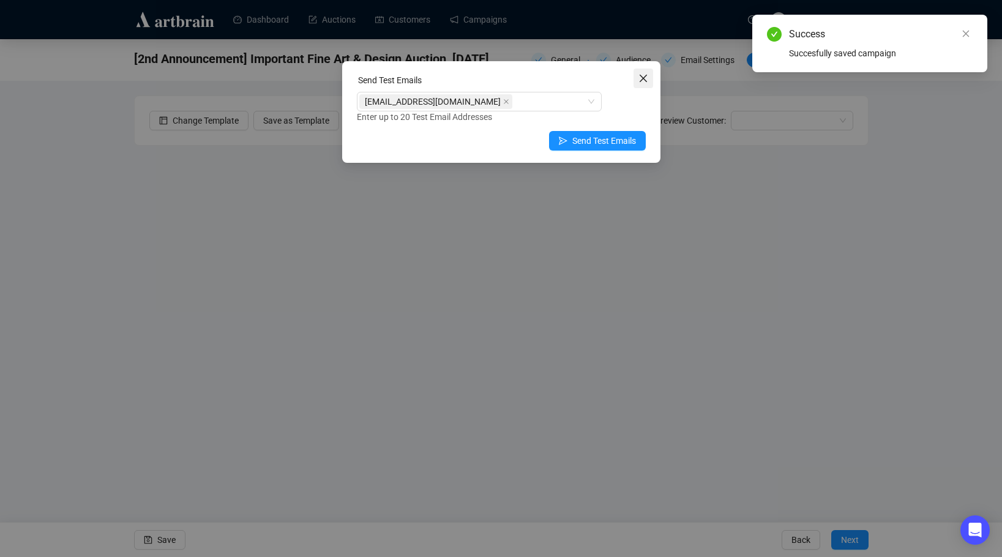
click at [644, 74] on icon "close" at bounding box center [643, 78] width 10 height 10
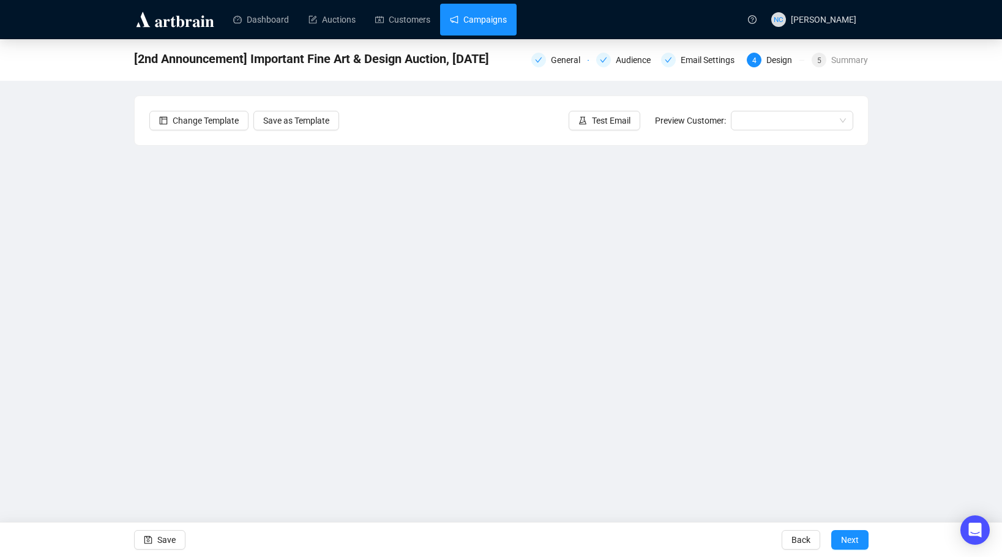
click at [501, 18] on link "Campaigns" at bounding box center [478, 20] width 57 height 32
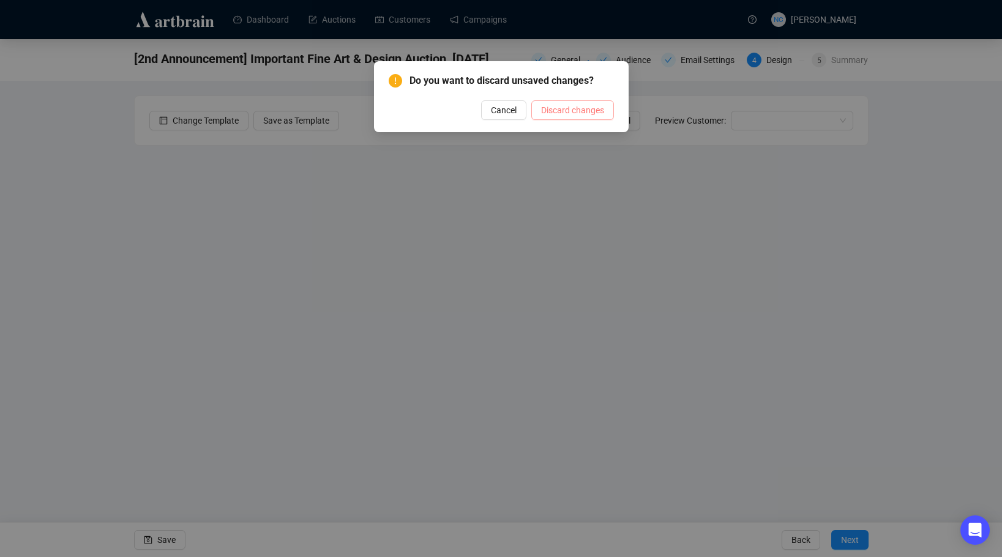
click at [562, 112] on span "Discard changes" at bounding box center [572, 109] width 63 height 13
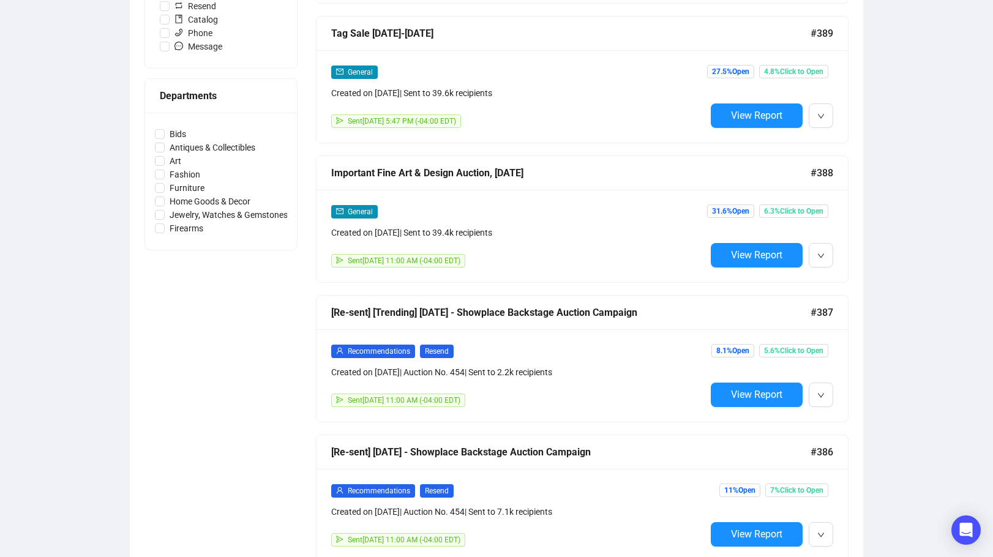
scroll to position [396, 0]
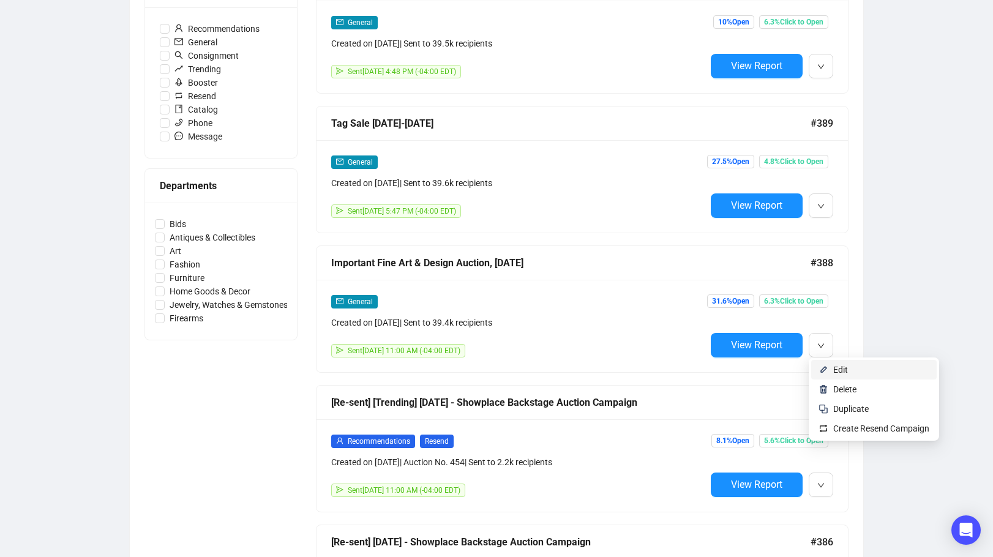
click at [836, 367] on span "Edit" at bounding box center [840, 370] width 15 height 10
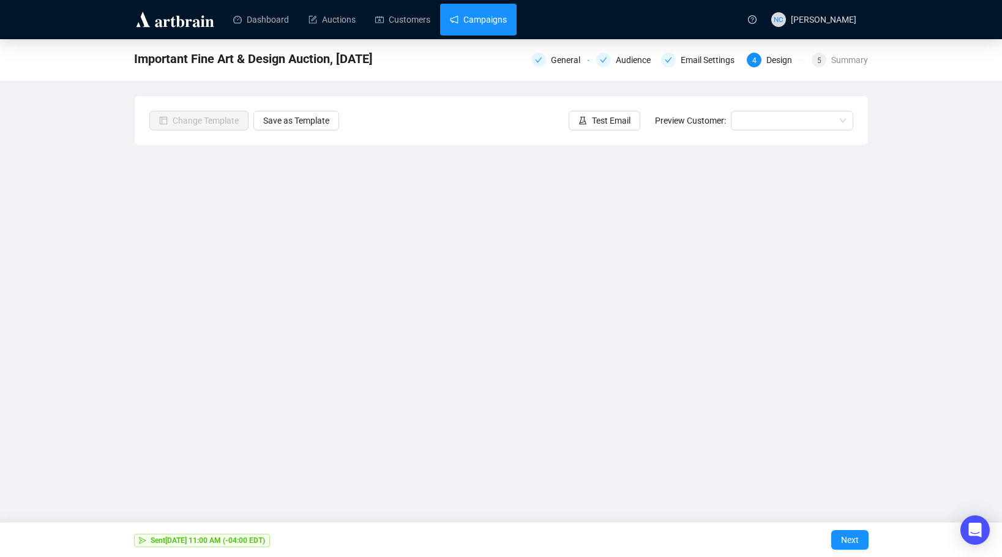
click at [495, 18] on link "Campaigns" at bounding box center [478, 20] width 57 height 32
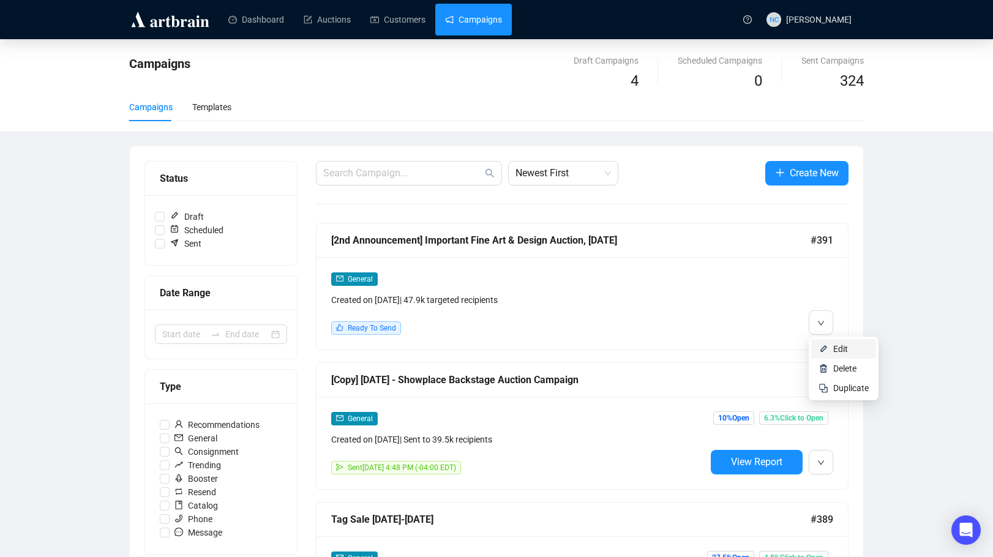
click at [829, 348] on li "Edit" at bounding box center [843, 349] width 65 height 20
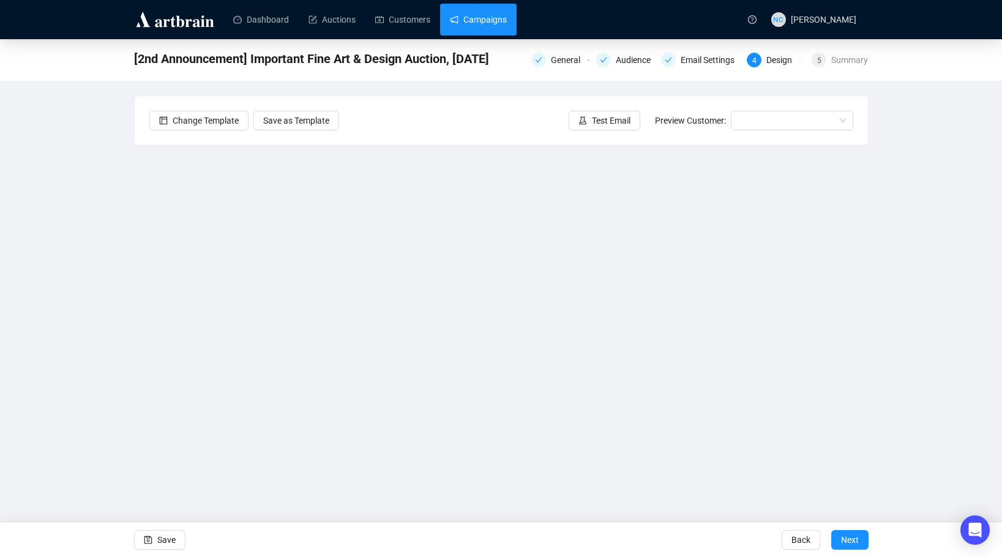
click at [493, 18] on link "Campaigns" at bounding box center [478, 20] width 57 height 32
